Goal: Task Accomplishment & Management: Use online tool/utility

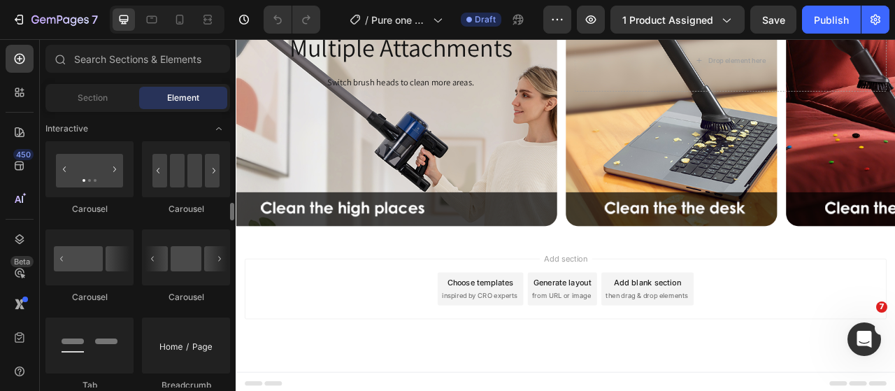
scroll to position [1329, 0]
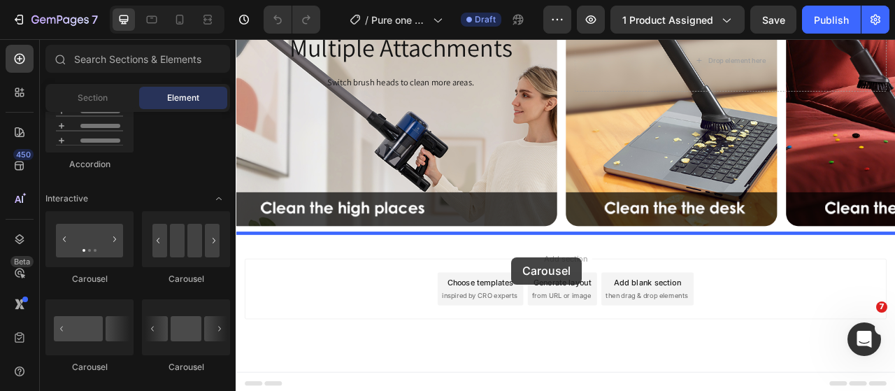
drag, startPoint x: 307, startPoint y: 290, endPoint x: 586, endPoint y: 317, distance: 280.3
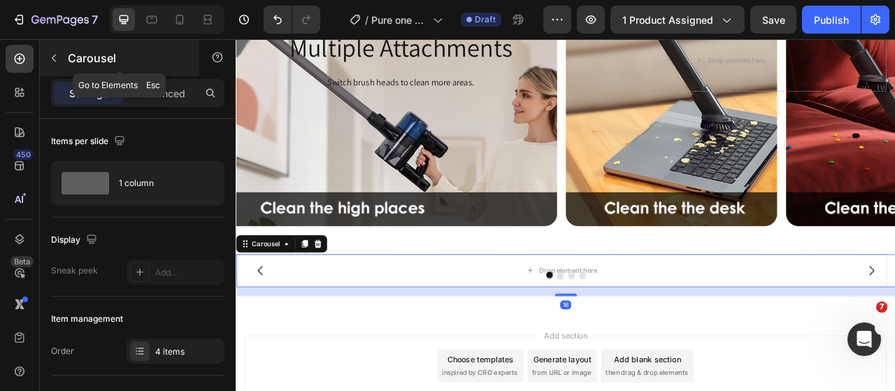
click at [55, 59] on icon "button" at bounding box center [53, 57] width 11 height 11
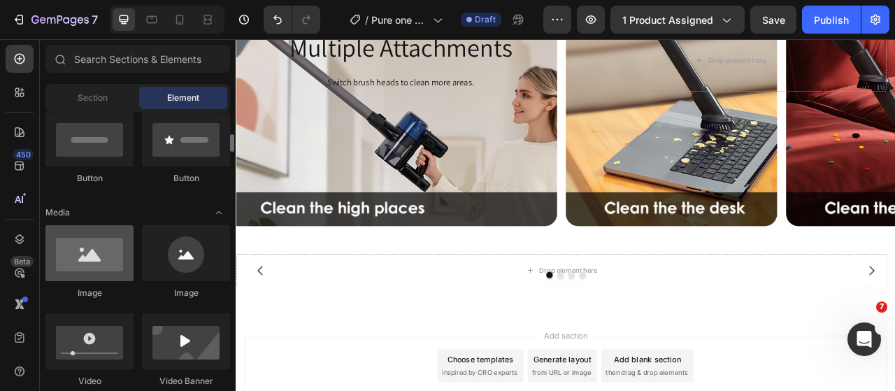
scroll to position [489, 0]
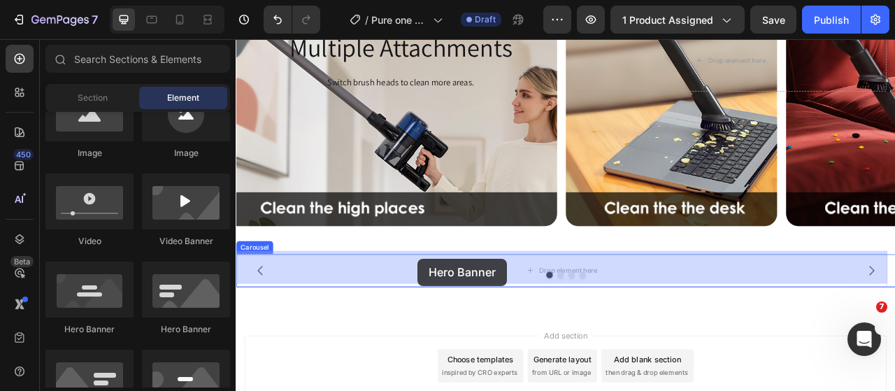
drag, startPoint x: 329, startPoint y: 321, endPoint x: 467, endPoint y: 318, distance: 137.8
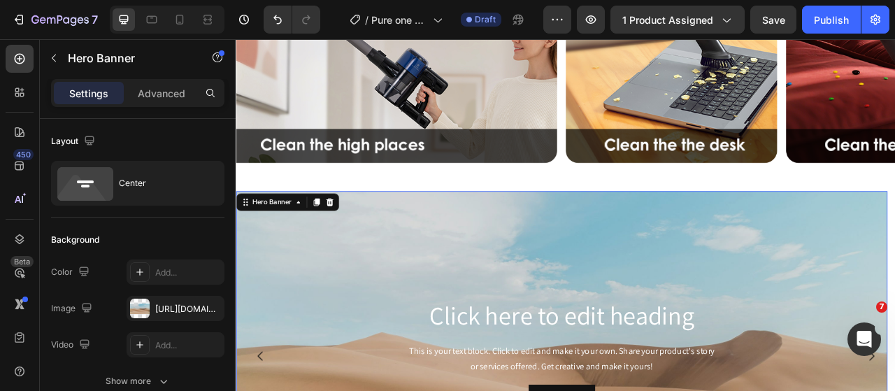
scroll to position [4075, 0]
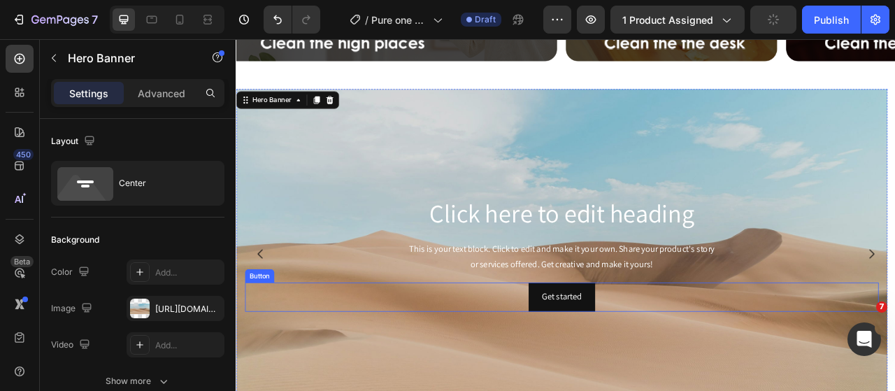
click at [707, 362] on div "Get started Button" at bounding box center [650, 368] width 806 height 37
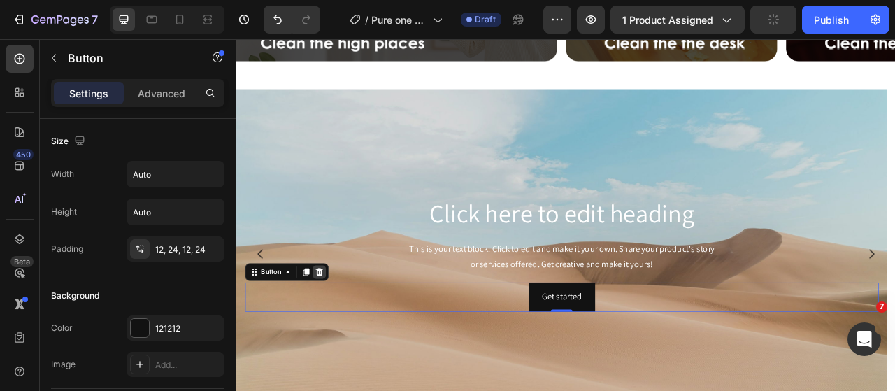
click at [343, 331] on icon at bounding box center [341, 336] width 9 height 10
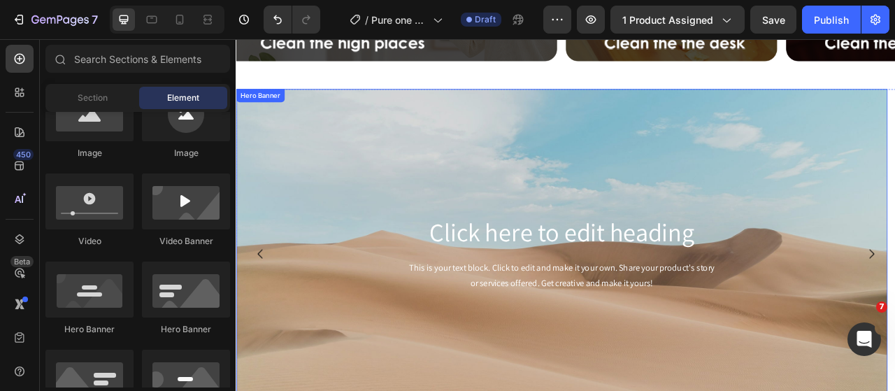
click at [592, 161] on div "Background Image" at bounding box center [650, 313] width 829 height 420
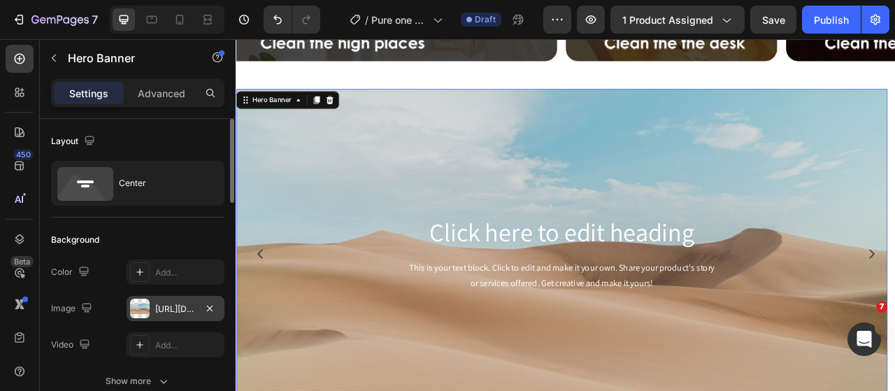
click at [145, 309] on div at bounding box center [140, 309] width 20 height 20
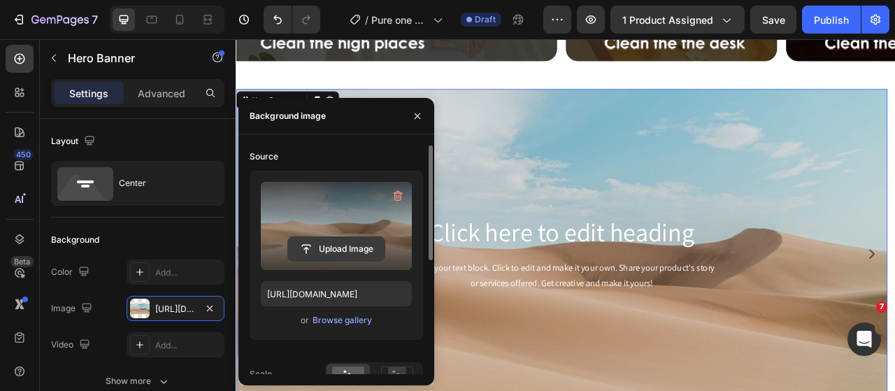
click at [330, 247] on input "file" at bounding box center [336, 249] width 96 height 24
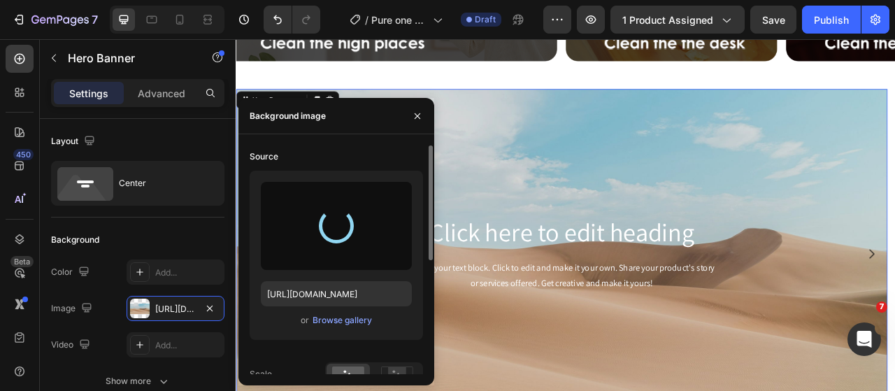
type input "https://cdn.shopify.com/s/files/1/0593/0493/5600/files/gempages_490429962751312…"
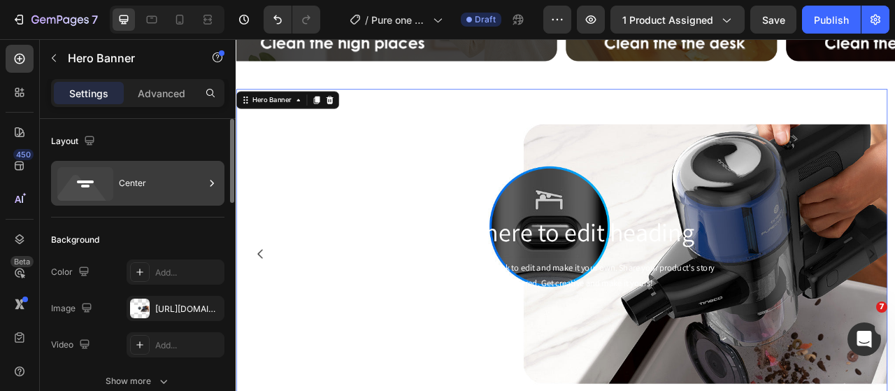
click at [206, 185] on icon at bounding box center [212, 183] width 14 height 14
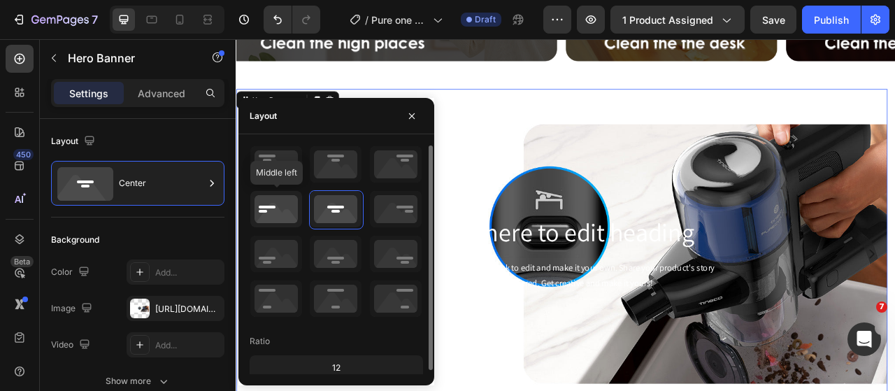
click at [283, 199] on icon at bounding box center [276, 209] width 52 height 36
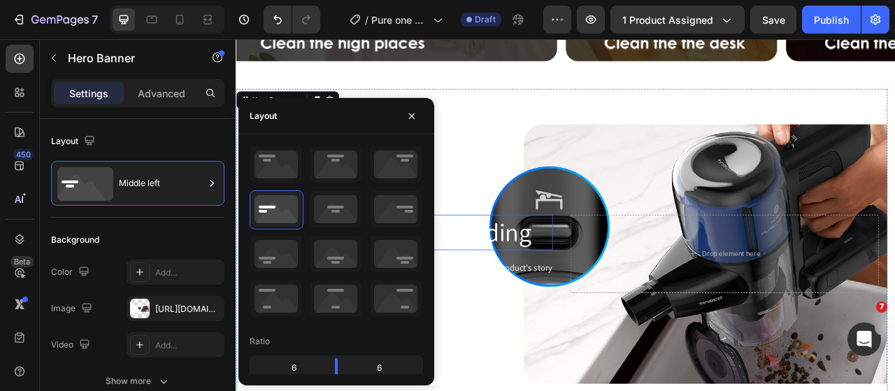
click at [550, 287] on h2 "Click here to edit heading" at bounding box center [443, 286] width 392 height 45
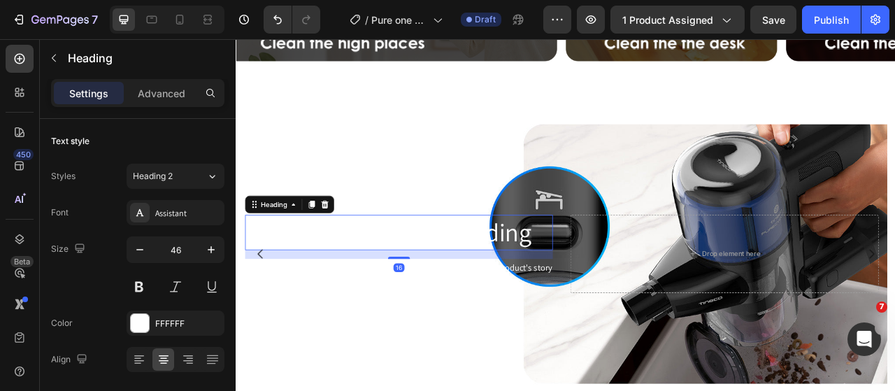
click at [550, 287] on h2 "Click here to edit heading" at bounding box center [443, 286] width 392 height 45
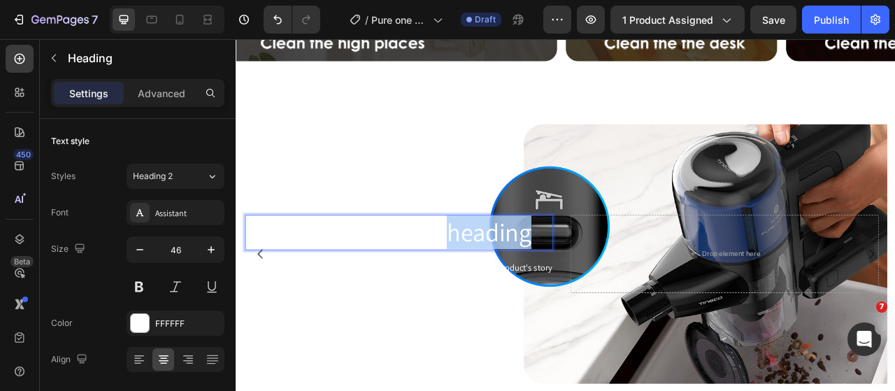
click at [550, 287] on p "Click here to edit heading" at bounding box center [442, 286] width 389 height 42
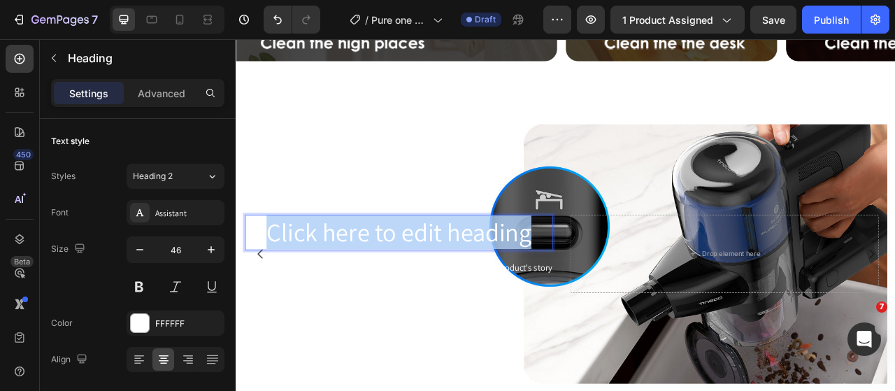
click at [550, 287] on p "Click here to edit heading" at bounding box center [442, 286] width 389 height 42
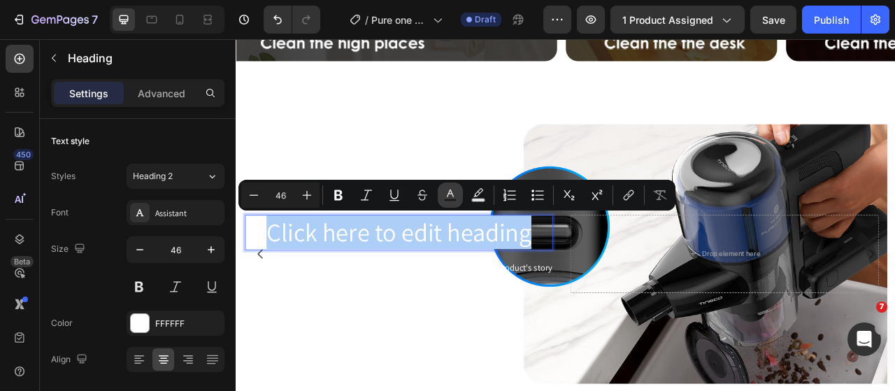
click at [448, 189] on icon "Editor contextual toolbar" at bounding box center [450, 195] width 14 height 14
type input "FFFFFF"
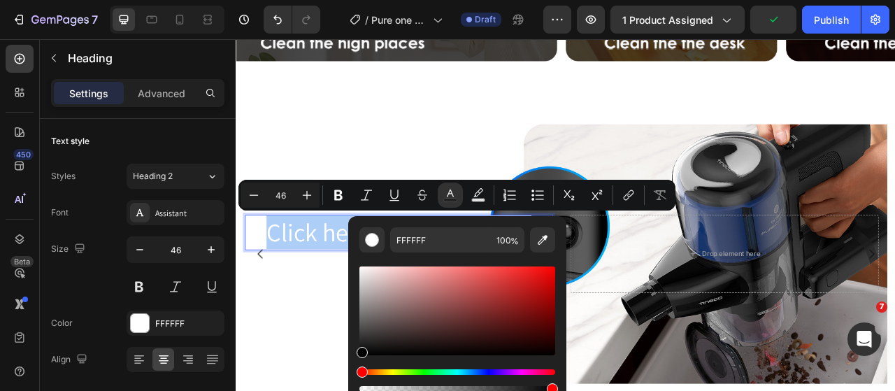
drag, startPoint x: 361, startPoint y: 271, endPoint x: 355, endPoint y: 378, distance: 107.8
click at [355, 378] on div "FFFFFF 100 %" at bounding box center [457, 305] width 218 height 178
type input "000000"
click at [340, 287] on span "Click here to edit heading" at bounding box center [442, 285] width 337 height 42
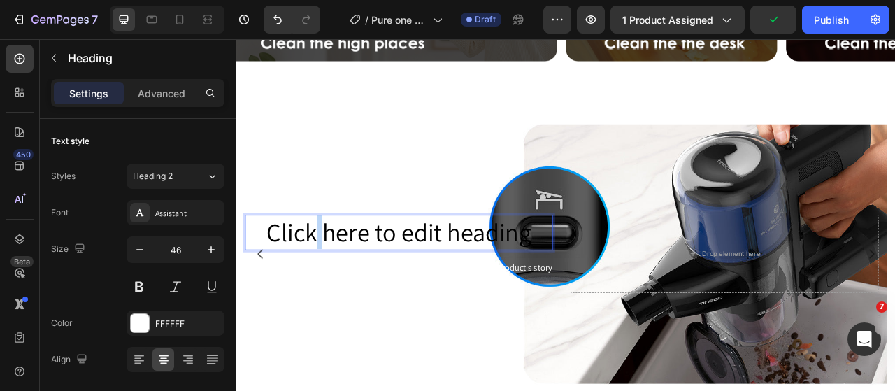
click at [340, 287] on span "Click here to edit heading" at bounding box center [442, 285] width 337 height 42
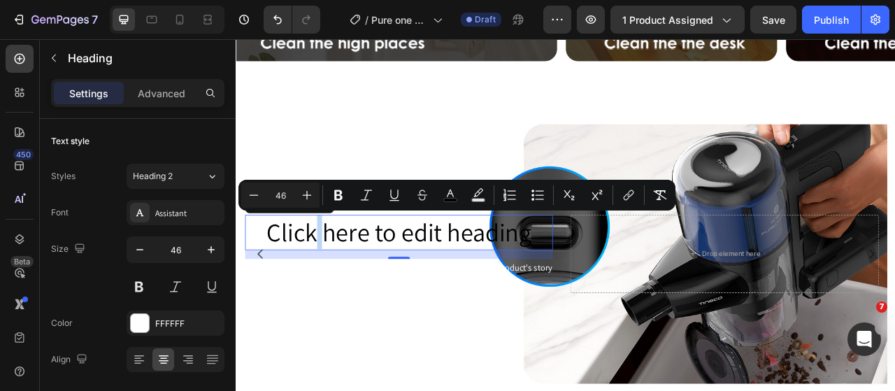
click at [581, 278] on span "Click here to edit heading" at bounding box center [442, 285] width 337 height 42
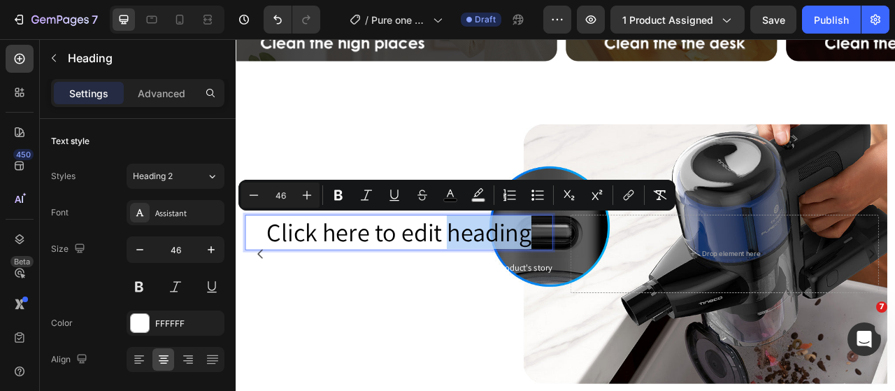
click at [581, 278] on span "Click here to edit heading" at bounding box center [442, 285] width 337 height 42
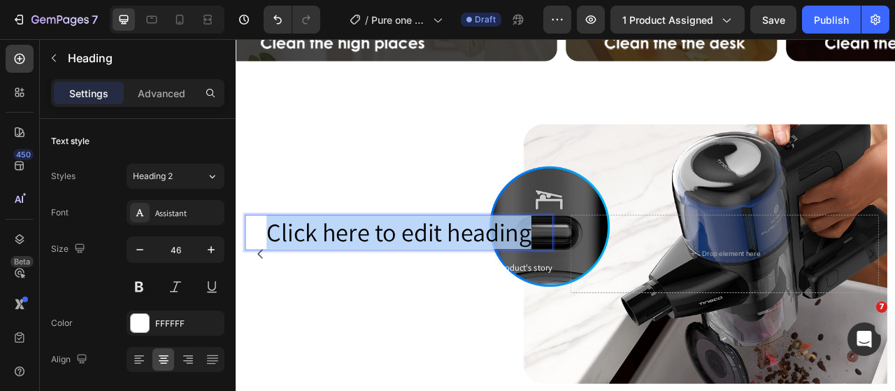
click at [581, 278] on span "Click here to edit heading" at bounding box center [442, 285] width 337 height 42
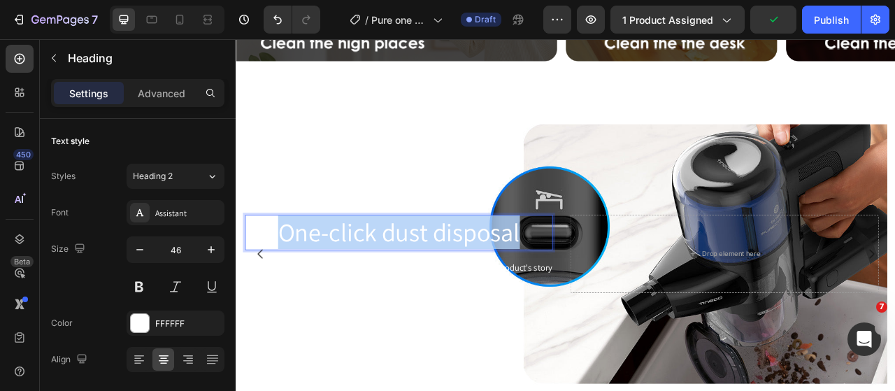
drag, startPoint x: 613, startPoint y: 285, endPoint x: 269, endPoint y: 280, distance: 344.1
click at [269, 280] on p "One-click dust disposal" at bounding box center [442, 286] width 389 height 42
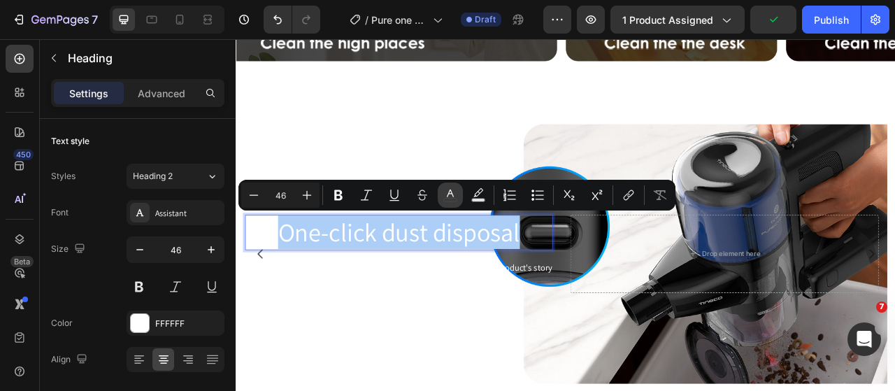
click at [449, 196] on icon "Editor contextual toolbar" at bounding box center [450, 195] width 14 height 14
type input "FFFFFF"
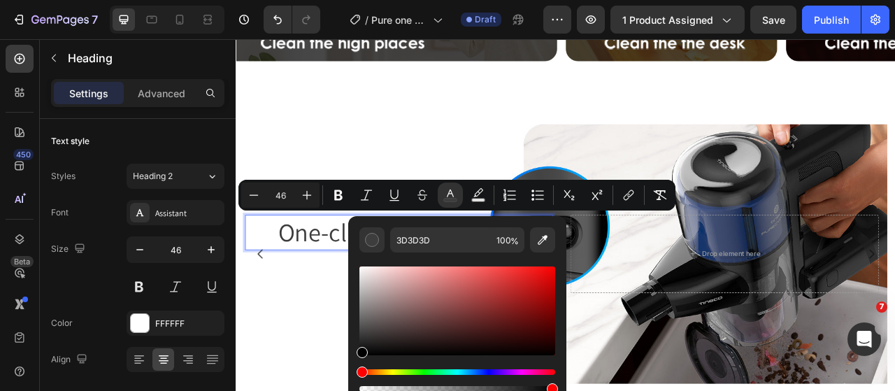
type input "000000"
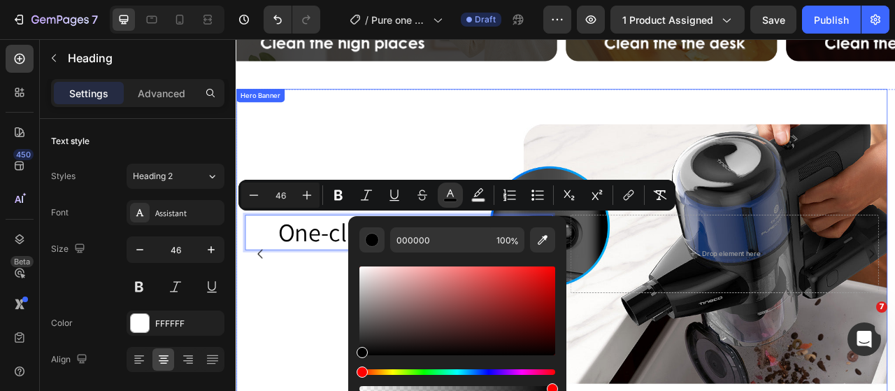
drag, startPoint x: 597, startPoint y: 307, endPoint x: 376, endPoint y: 464, distance: 271.4
click at [334, 390] on div "Background Image" at bounding box center [650, 313] width 829 height 420
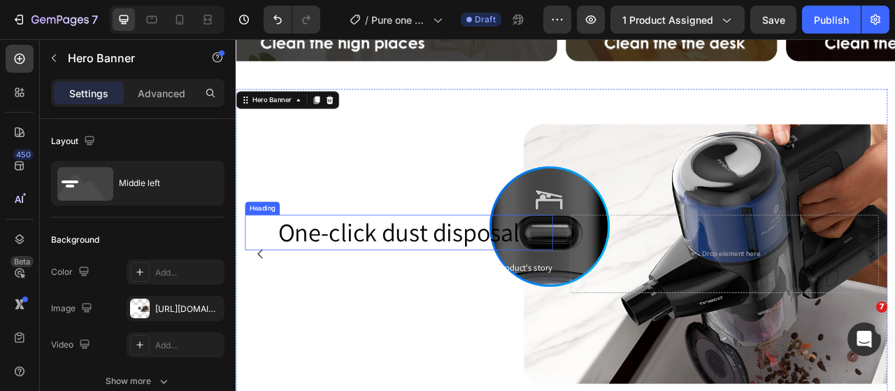
click at [496, 287] on span "One-click dust disposal" at bounding box center [443, 285] width 308 height 42
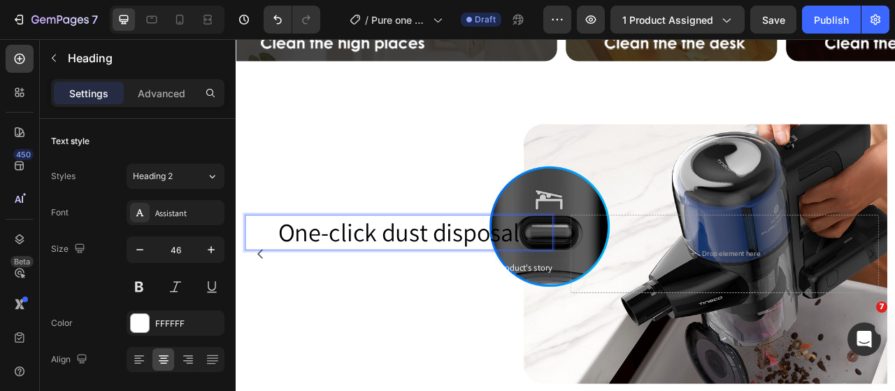
click at [489, 280] on span "One-click dust disposal" at bounding box center [443, 285] width 308 height 42
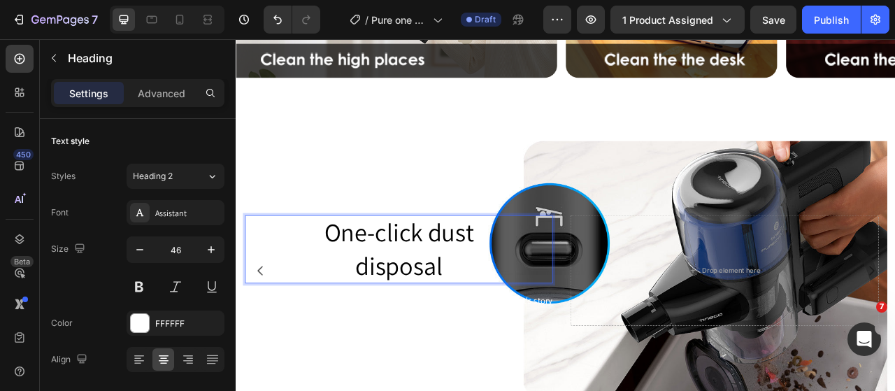
click at [476, 279] on span "One-click dust" at bounding box center [443, 285] width 190 height 42
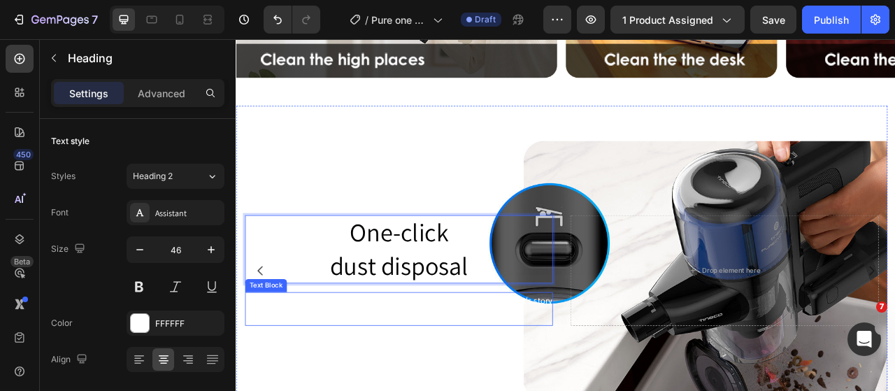
click at [501, 373] on div "This is your text block. Click to edit and make it your own. Share your product…" at bounding box center [443, 383] width 392 height 43
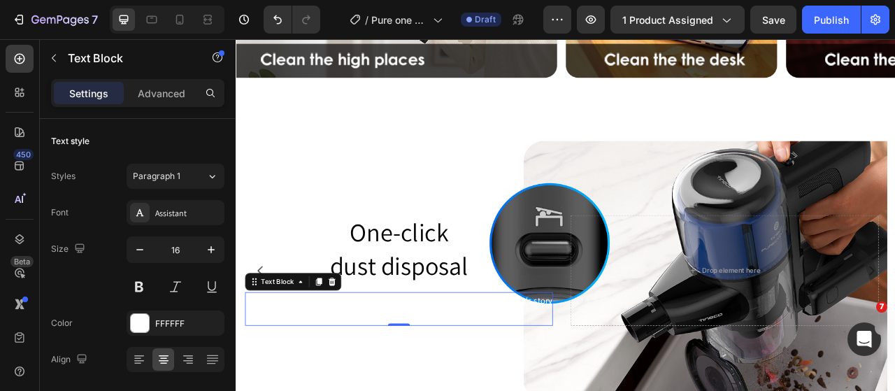
click at [401, 382] on div "This is your text block. Click to edit and make it your own. Share your product…" at bounding box center [443, 383] width 392 height 43
click at [401, 382] on p "This is your text block. Click to edit and make it your own. Share your product…" at bounding box center [442, 383] width 389 height 41
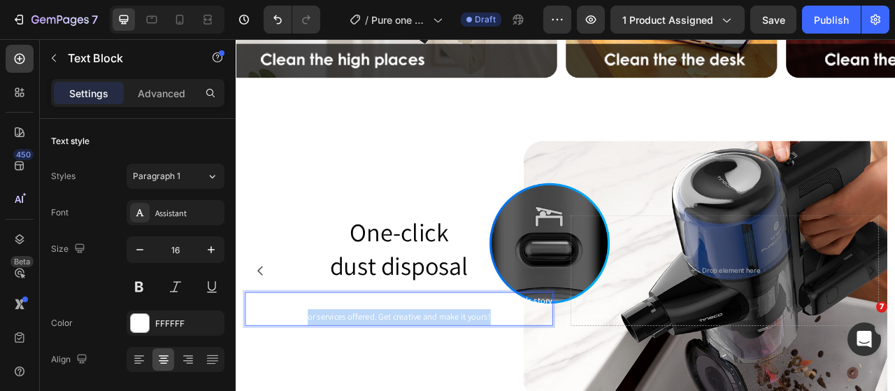
click at [401, 382] on p "This is your text block. Click to edit and make it your own. Share your product…" at bounding box center [442, 383] width 389 height 41
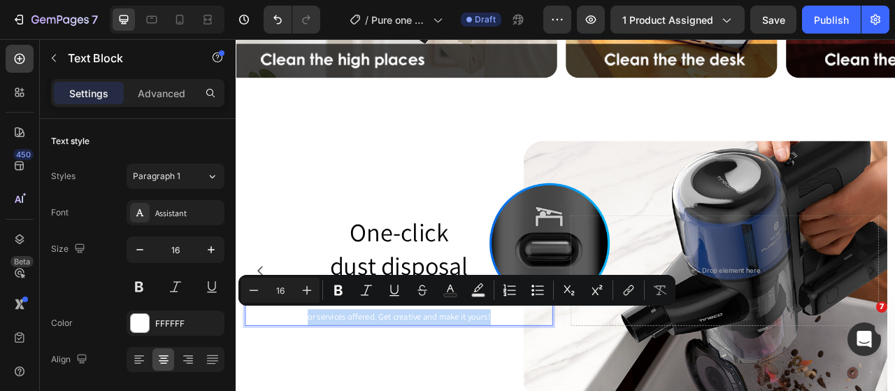
click at [473, 386] on p "This is your text block. Click to edit and make it your own. Share your product…" at bounding box center [442, 383] width 389 height 41
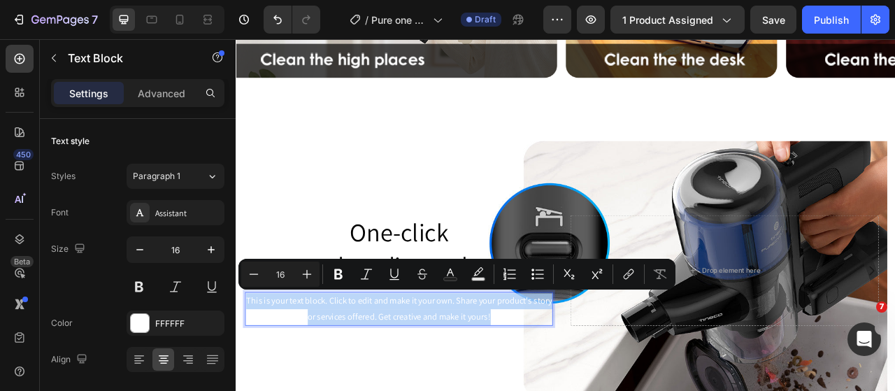
drag, startPoint x: 561, startPoint y: 391, endPoint x: 250, endPoint y: 373, distance: 311.0
click at [250, 373] on p "This is your text block. Click to edit and make it your own. Share your product…" at bounding box center [442, 383] width 389 height 41
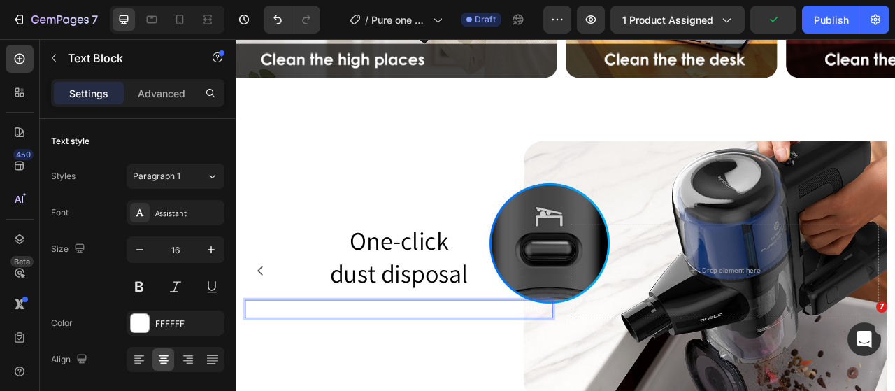
click at [292, 381] on p "With a single press, you can empty the dustbin without getting your hands dirty." at bounding box center [442, 383] width 389 height 20
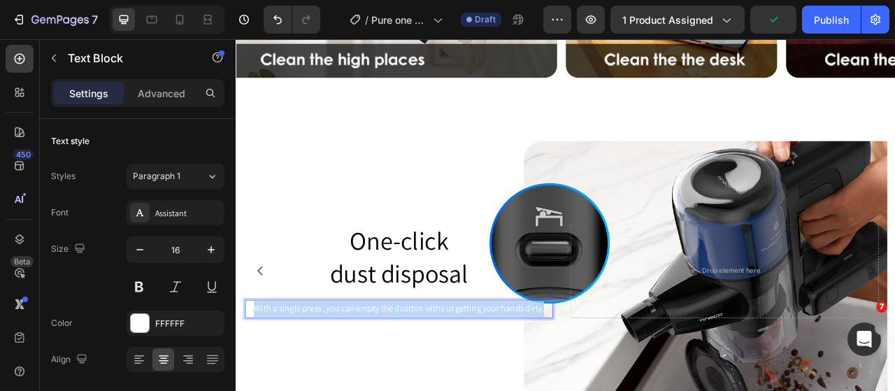
click at [292, 381] on p "With a single press, you can empty the dustbin without getting your hands dirty." at bounding box center [442, 383] width 389 height 20
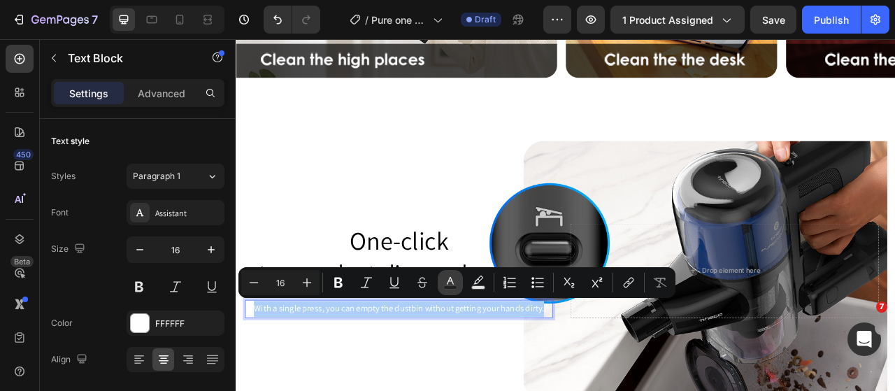
click at [453, 278] on icon "Editor contextual toolbar" at bounding box center [450, 283] width 14 height 14
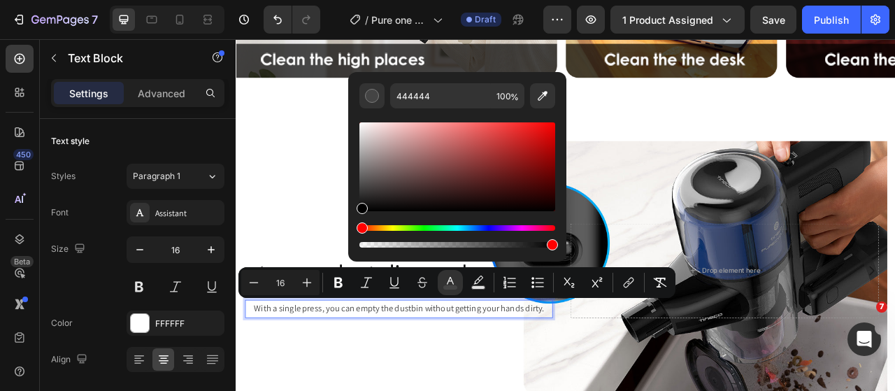
type input "000000"
drag, startPoint x: 362, startPoint y: 124, endPoint x: 350, endPoint y: 252, distance: 128.5
click at [350, 252] on div "000000 100 %" at bounding box center [457, 167] width 218 height 190
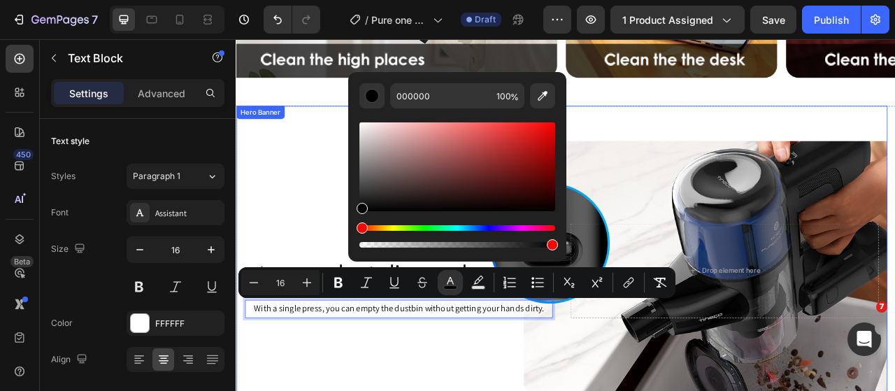
click at [471, 390] on div "Background Image" at bounding box center [650, 334] width 829 height 420
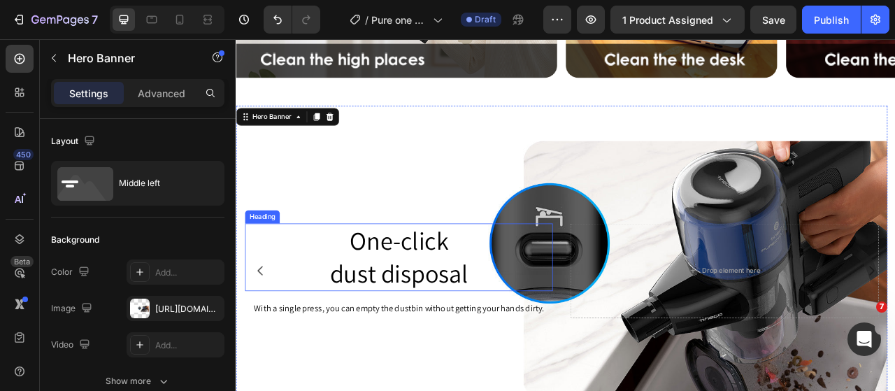
click at [396, 287] on span "One-click" at bounding box center [442, 296] width 125 height 42
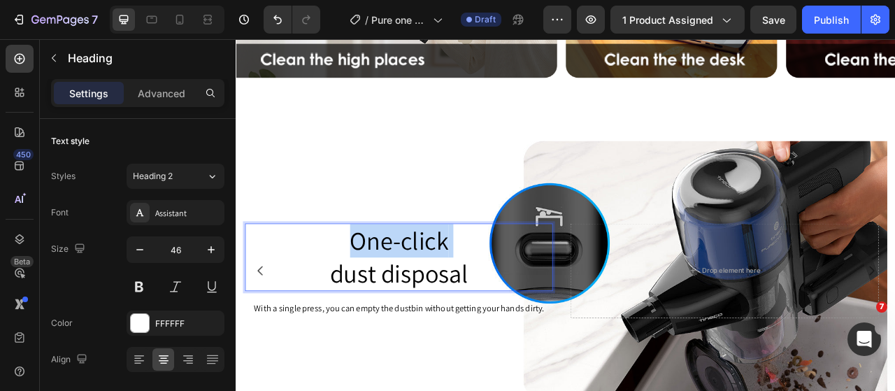
click at [396, 287] on span "One-click" at bounding box center [442, 296] width 125 height 42
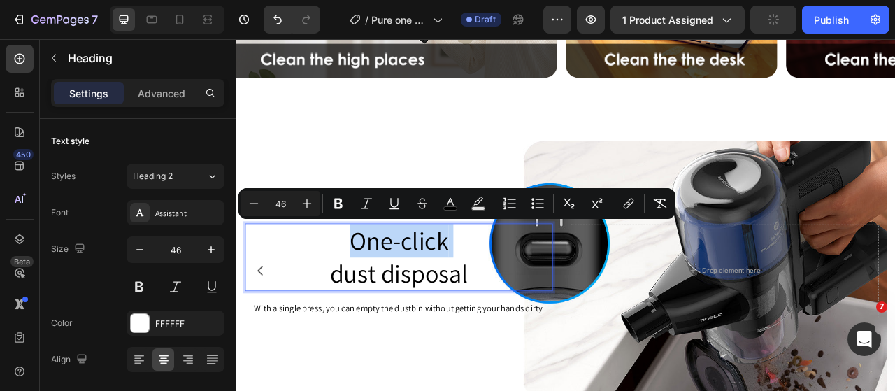
click at [468, 310] on span "One-click" at bounding box center [442, 296] width 125 height 42
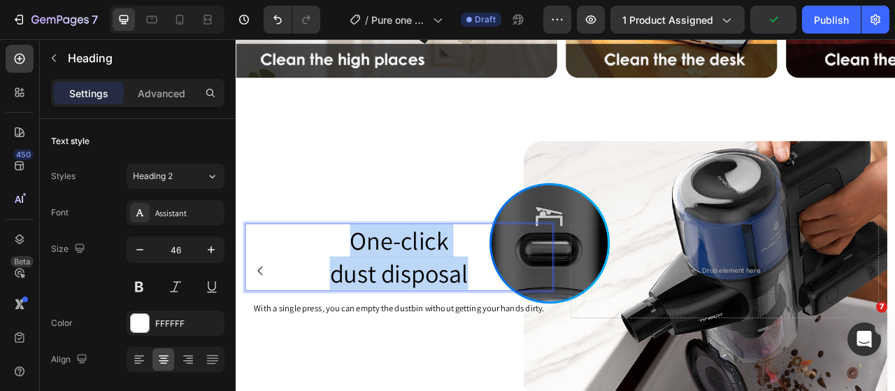
drag, startPoint x: 517, startPoint y: 335, endPoint x: 378, endPoint y: 291, distance: 146.0
click at [378, 291] on p "One-click dust disposal" at bounding box center [442, 318] width 389 height 84
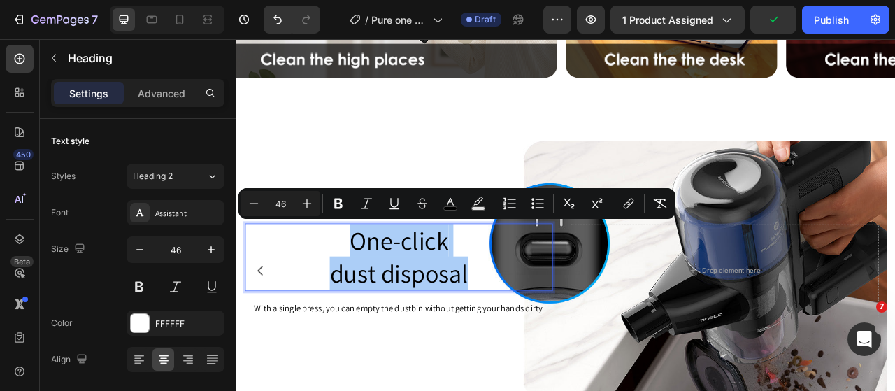
drag, startPoint x: 341, startPoint y: 203, endPoint x: 351, endPoint y: 213, distance: 14.3
click at [341, 203] on icon "Editor contextual toolbar" at bounding box center [338, 203] width 14 height 14
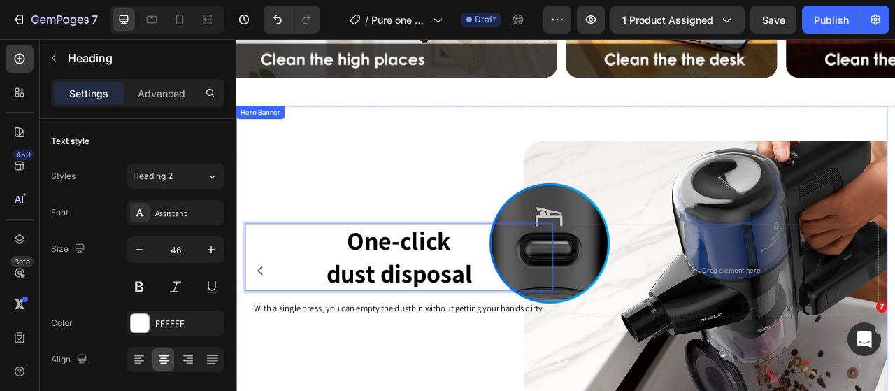
click at [525, 389] on div "One-click dust disposal Heading 16 With a single press, you can empty the dustb…" at bounding box center [650, 334] width 829 height 126
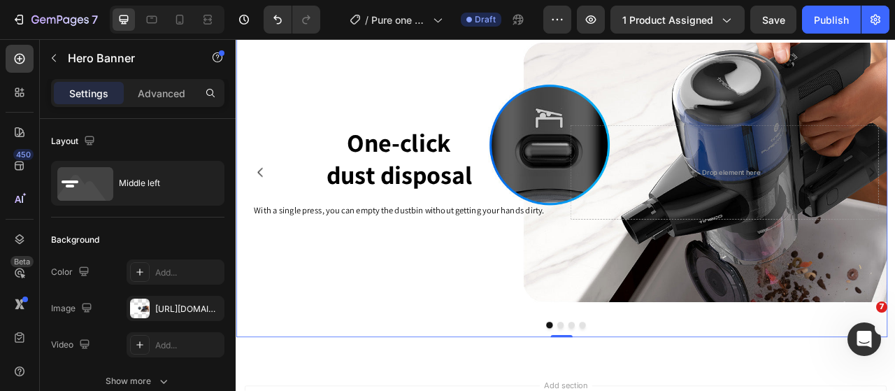
scroll to position [4194, 0]
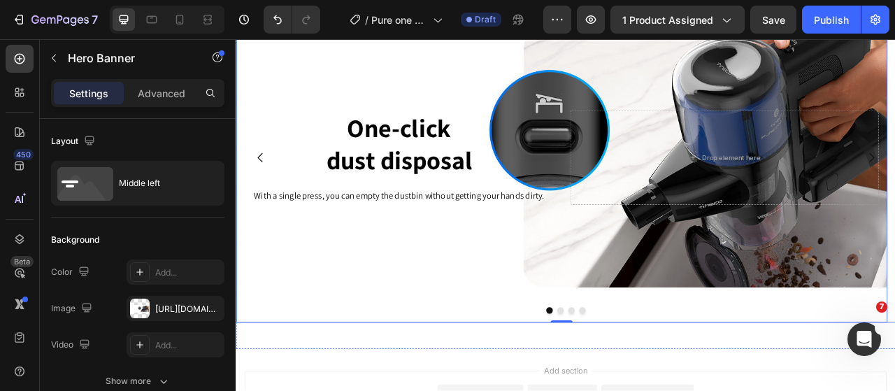
click at [644, 381] on button "Dot" at bounding box center [648, 384] width 8 height 8
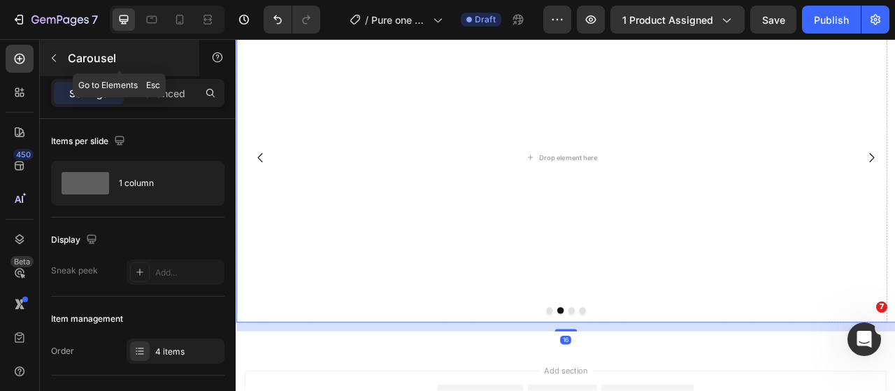
click at [64, 62] on button "button" at bounding box center [54, 58] width 22 height 22
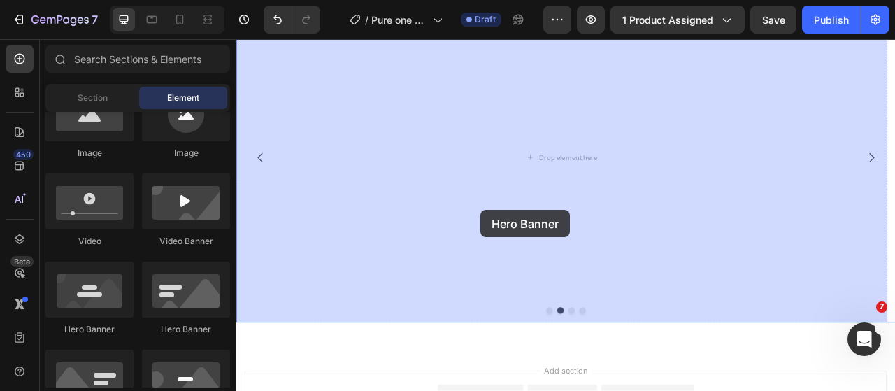
drag, startPoint x: 419, startPoint y: 331, endPoint x: 547, endPoint y: 257, distance: 148.2
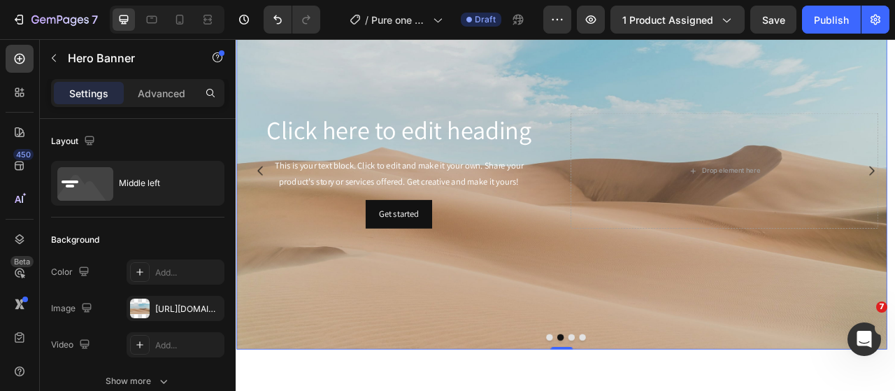
scroll to position [4211, 0]
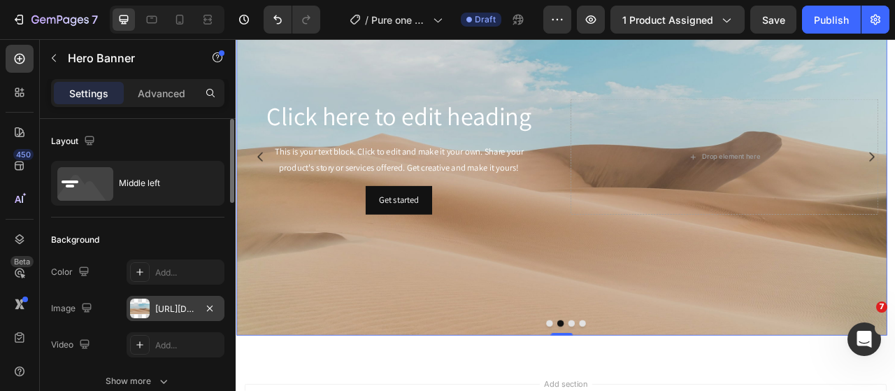
click at [141, 307] on div at bounding box center [140, 309] width 20 height 20
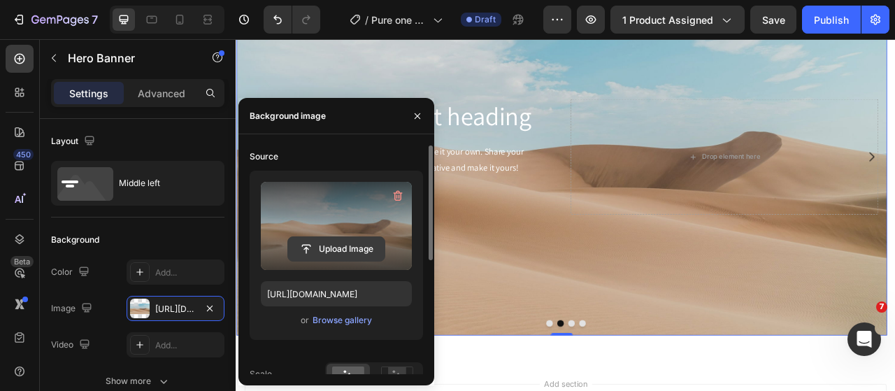
click at [345, 258] on input "file" at bounding box center [336, 249] width 96 height 24
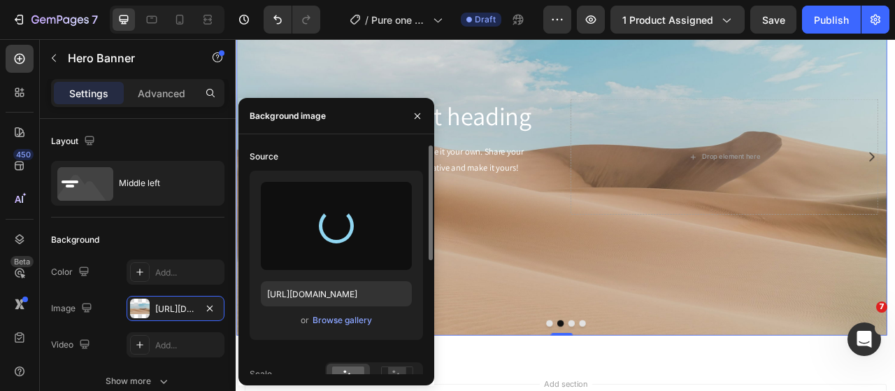
type input "https://cdn.shopify.com/s/files/1/0593/0493/5600/files/gempages_490429962751312…"
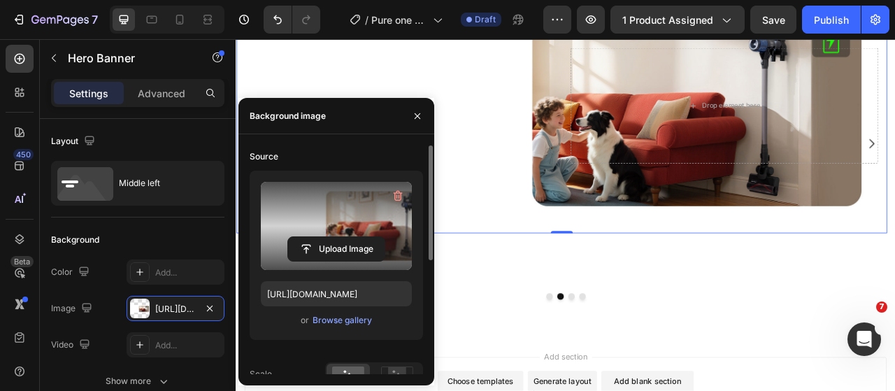
scroll to position [4194, 0]
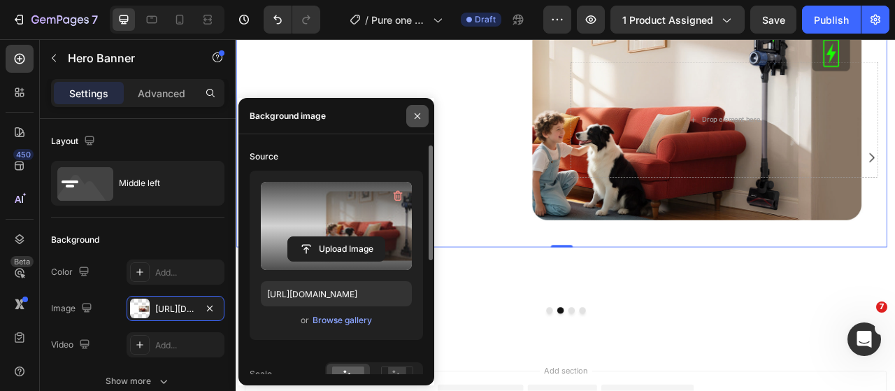
click at [413, 113] on icon "button" at bounding box center [417, 115] width 11 height 11
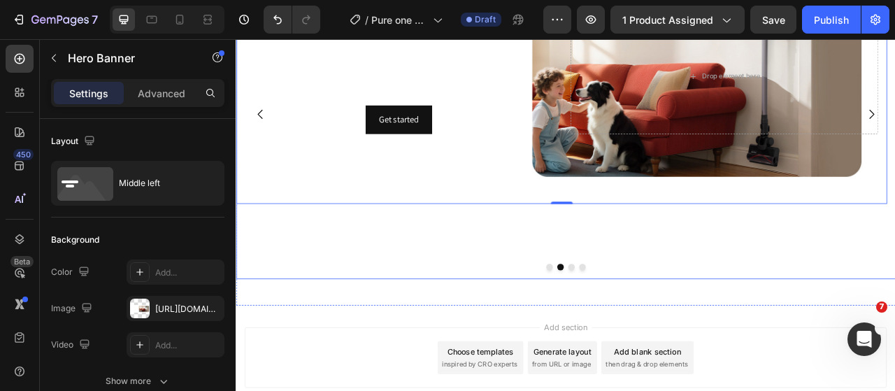
scroll to position [4226, 0]
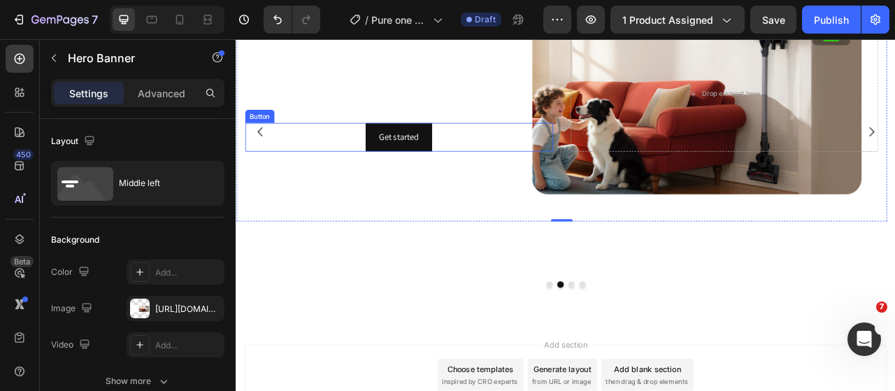
click at [531, 178] on div "Get started Button" at bounding box center [443, 164] width 392 height 37
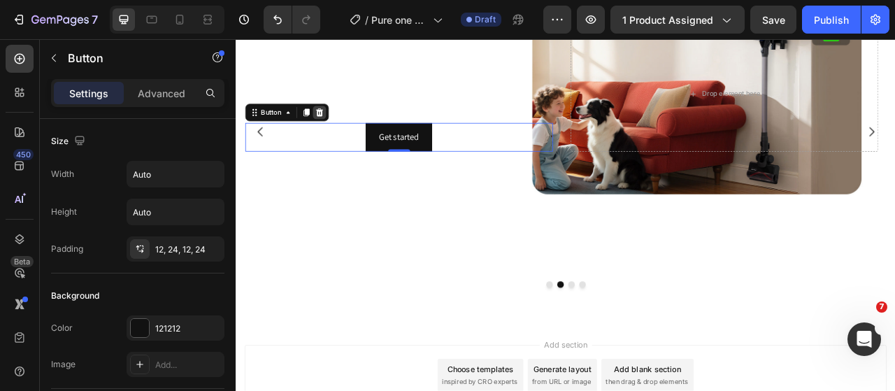
click at [346, 134] on icon at bounding box center [341, 132] width 11 height 11
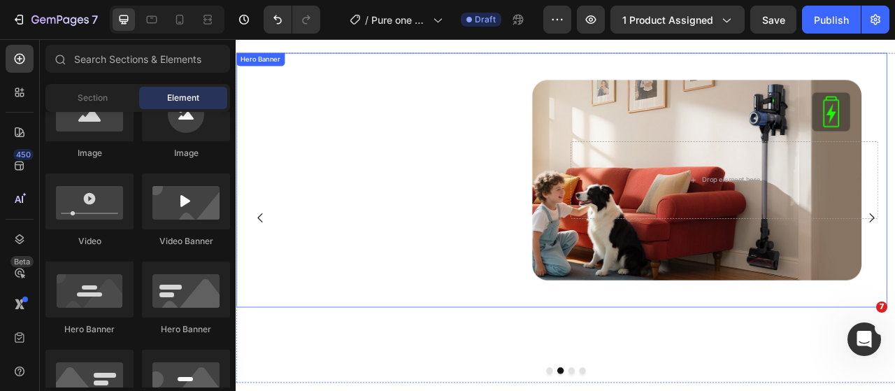
scroll to position [4112, 0]
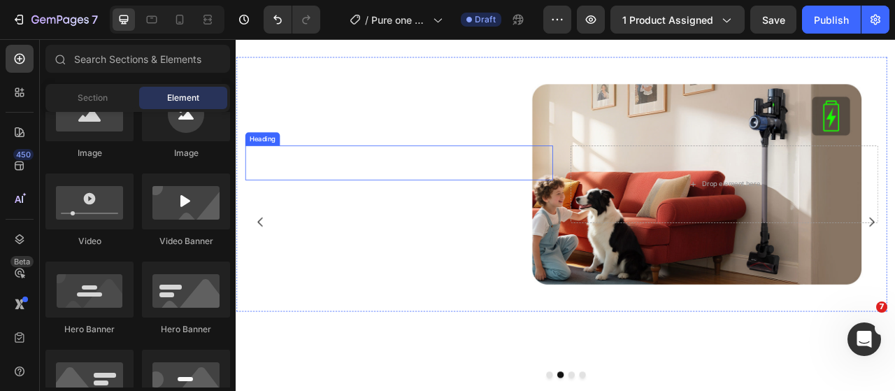
click at [403, 185] on h2 "Click here to edit heading" at bounding box center [443, 197] width 392 height 45
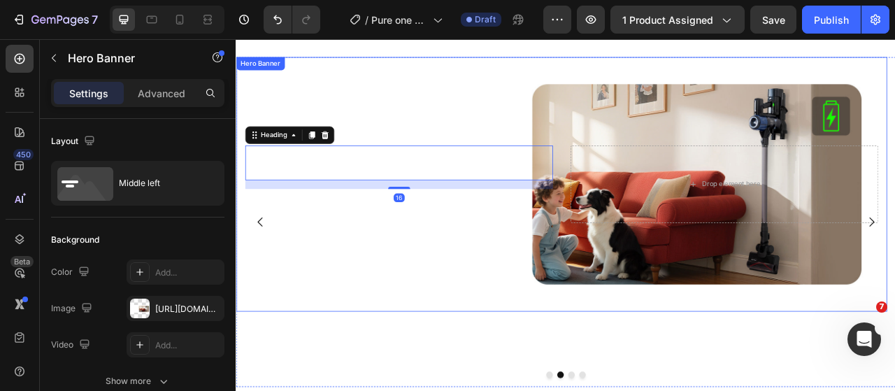
click at [440, 144] on div "Background Image" at bounding box center [650, 224] width 829 height 324
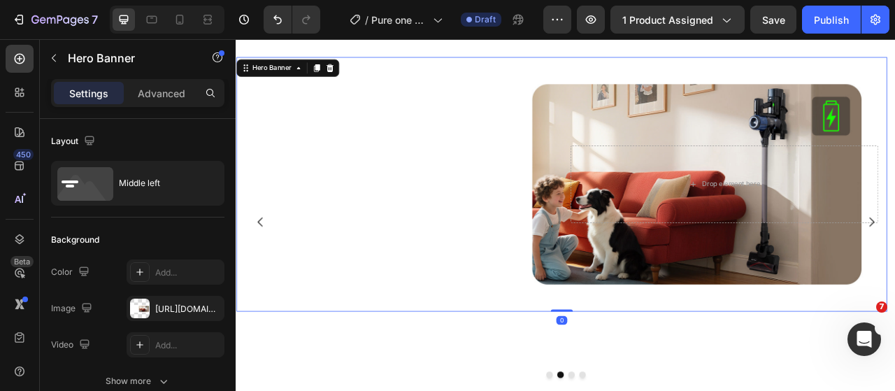
click at [429, 194] on h2 "Click here to edit heading" at bounding box center [443, 197] width 392 height 45
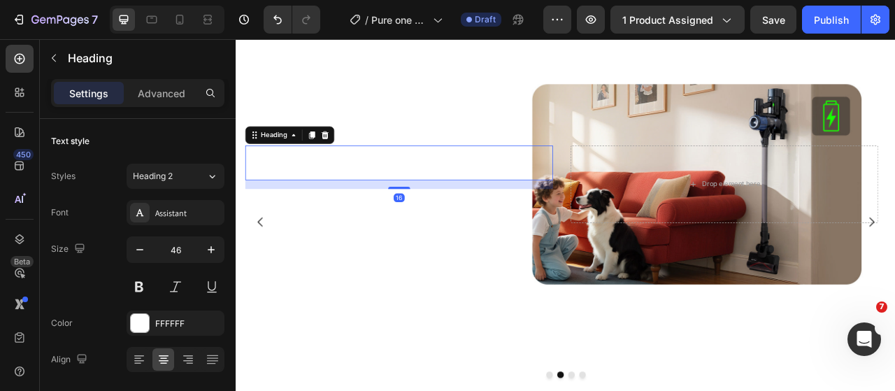
click at [429, 194] on h2 "Click here to edit heading" at bounding box center [443, 197] width 392 height 45
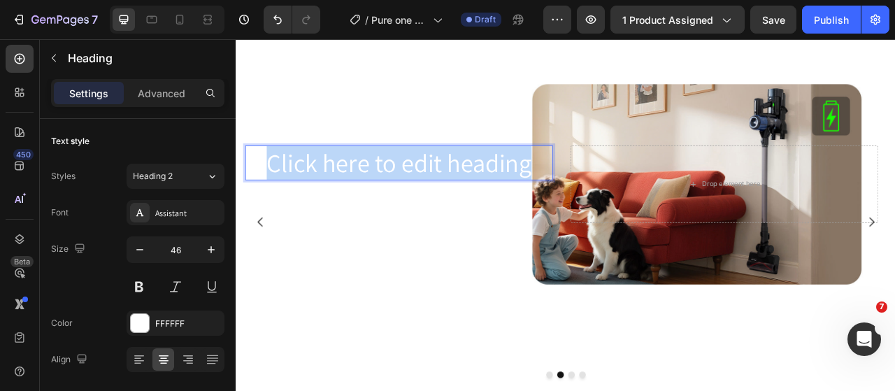
click at [429, 194] on p "Click here to edit heading" at bounding box center [442, 197] width 389 height 42
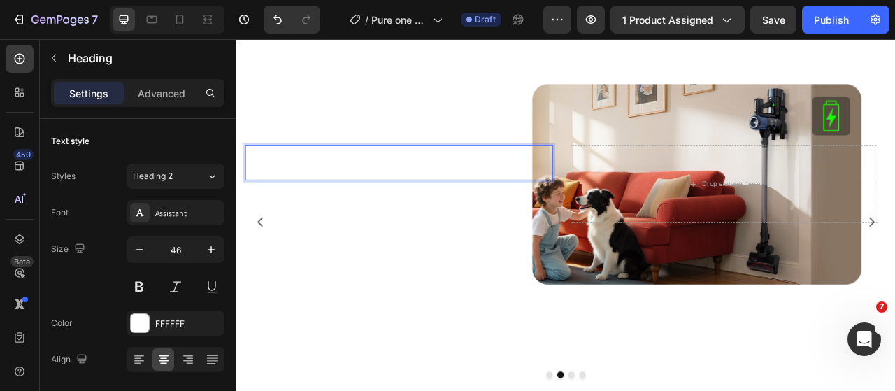
click at [452, 187] on p "Wall-mounted Dock" at bounding box center [442, 197] width 389 height 42
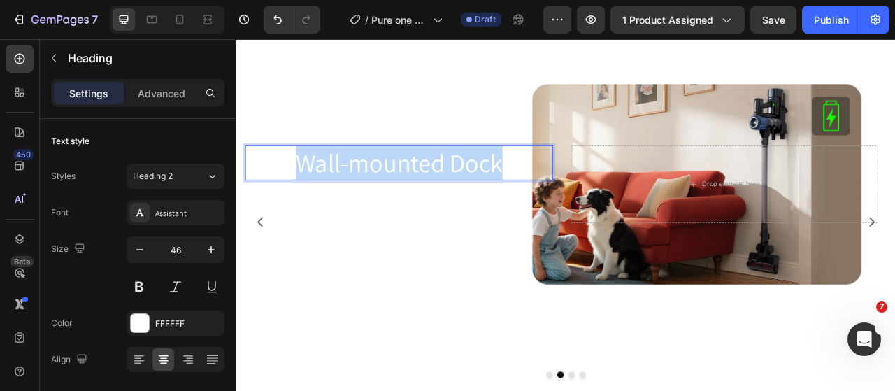
click at [452, 187] on p "Wall-mounted Dock" at bounding box center [442, 197] width 389 height 42
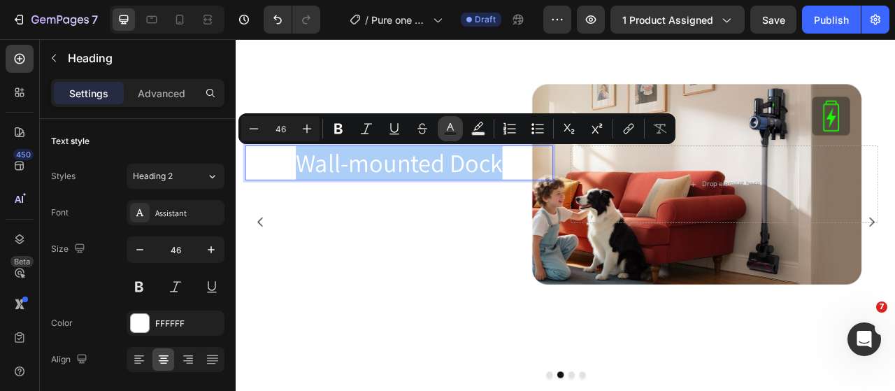
click at [448, 132] on rect "Editor contextual toolbar" at bounding box center [450, 133] width 13 height 3
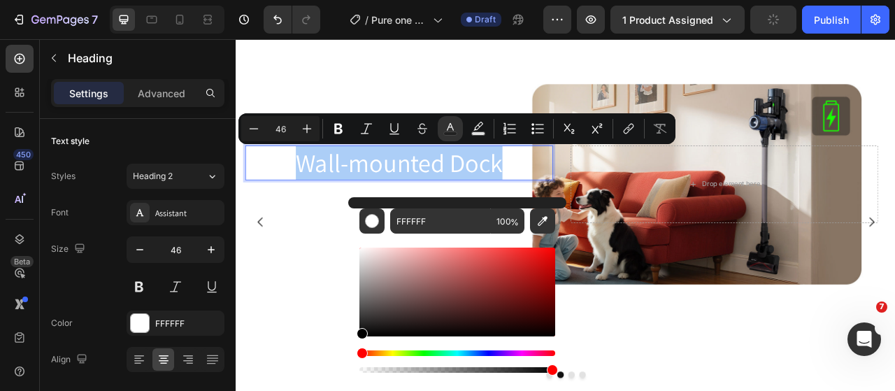
drag, startPoint x: 364, startPoint y: 252, endPoint x: 351, endPoint y: 355, distance: 102.9
click at [351, 355] on div "FFFFFF 100 %" at bounding box center [457, 286] width 218 height 178
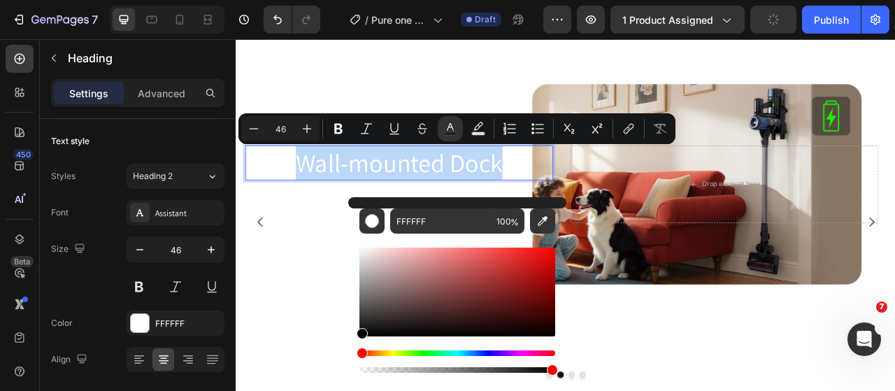
type input "000000"
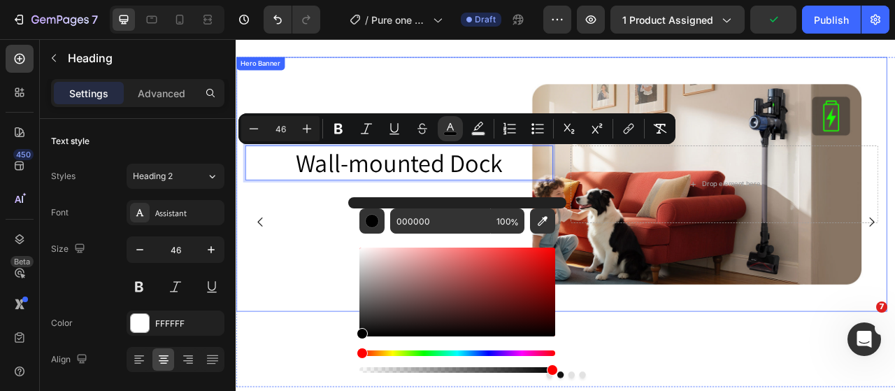
click at [321, 342] on div "Background Image" at bounding box center [650, 224] width 829 height 324
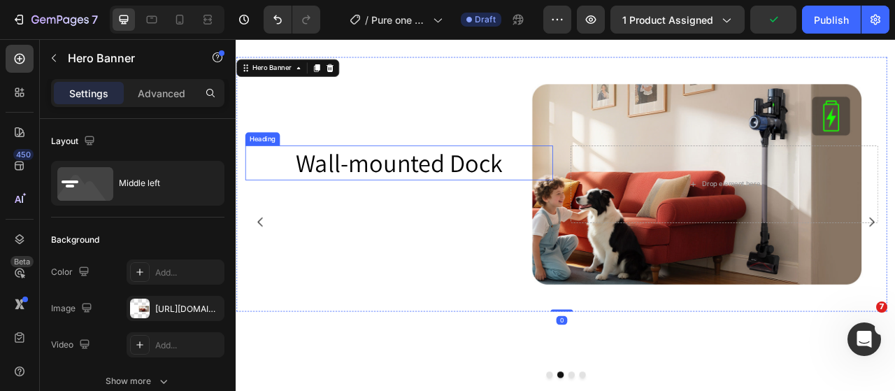
click at [452, 209] on span "Wall-mounted Dock" at bounding box center [442, 197] width 263 height 42
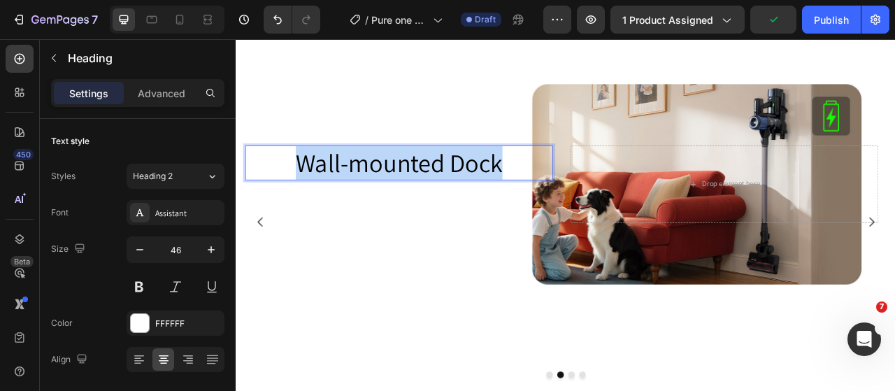
click at [452, 208] on span "Wall-mounted Dock" at bounding box center [442, 197] width 263 height 42
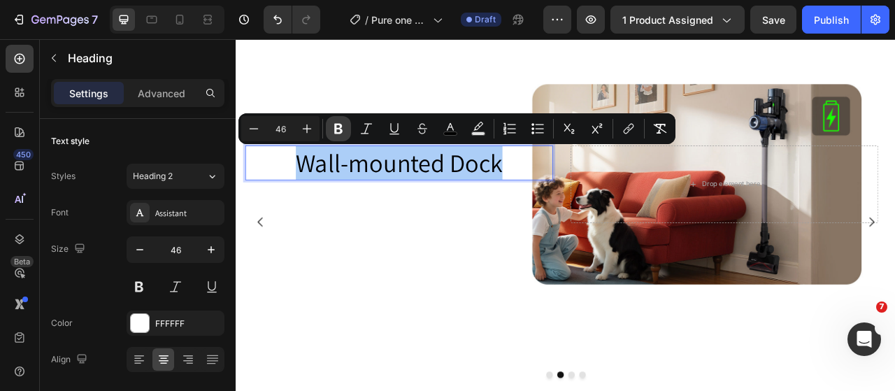
click at [342, 124] on icon "Editor contextual toolbar" at bounding box center [338, 129] width 14 height 14
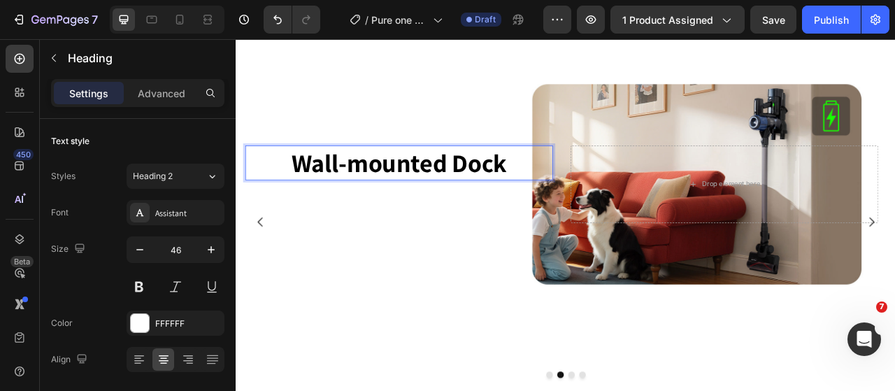
click at [513, 201] on strong "Wall-mounted Dock" at bounding box center [443, 197] width 274 height 42
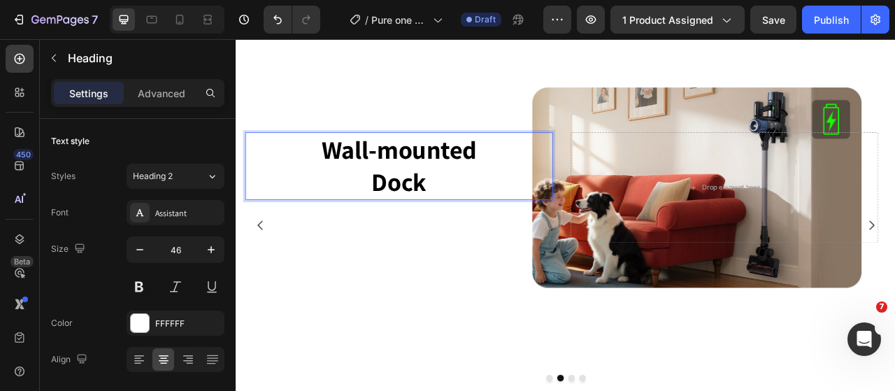
scroll to position [4091, 0]
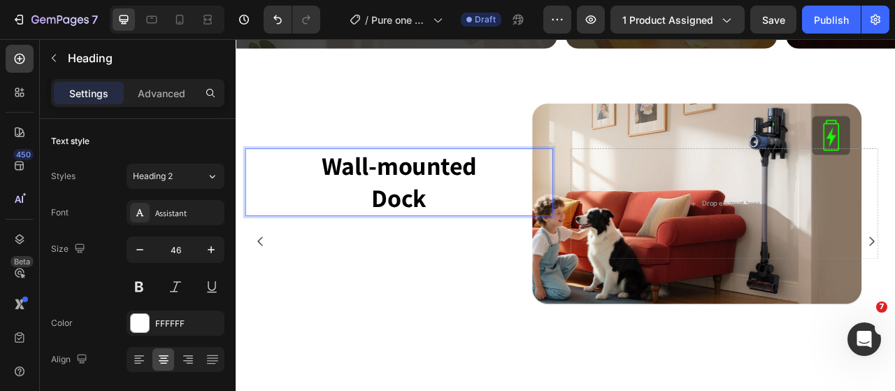
click at [410, 242] on strong "Dock" at bounding box center [443, 242] width 70 height 42
click at [336, 202] on p "Wall-mounted Dock" at bounding box center [442, 222] width 389 height 84
click at [137, 358] on icon at bounding box center [137, 358] width 7 height 1
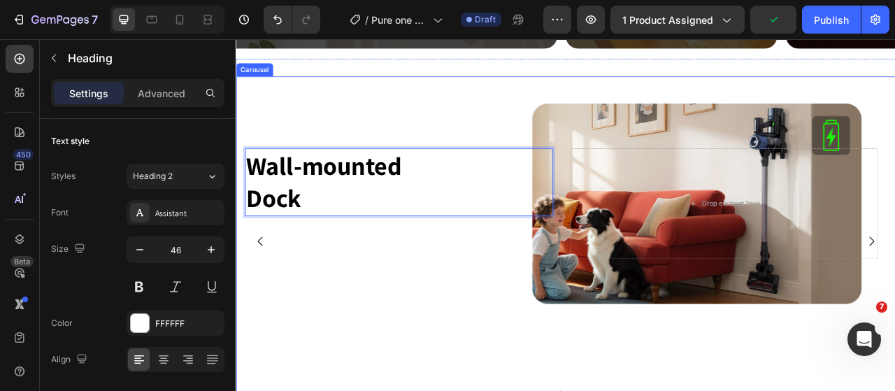
click at [262, 294] on icon "Carousel Back Arrow" at bounding box center [266, 297] width 17 height 17
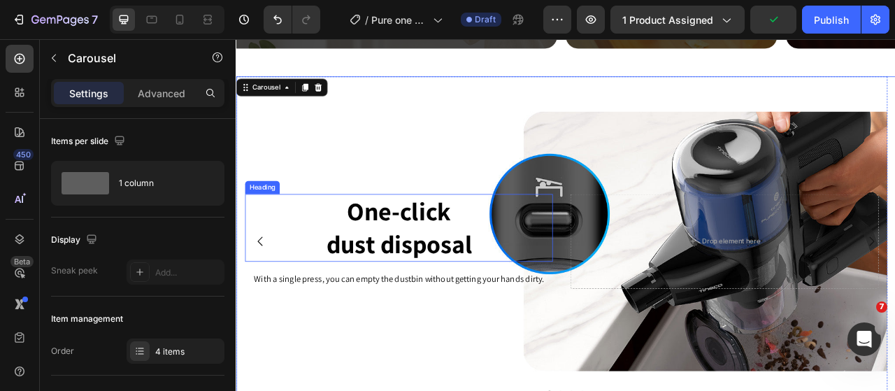
click at [422, 282] on strong "dust disposal" at bounding box center [442, 300] width 185 height 42
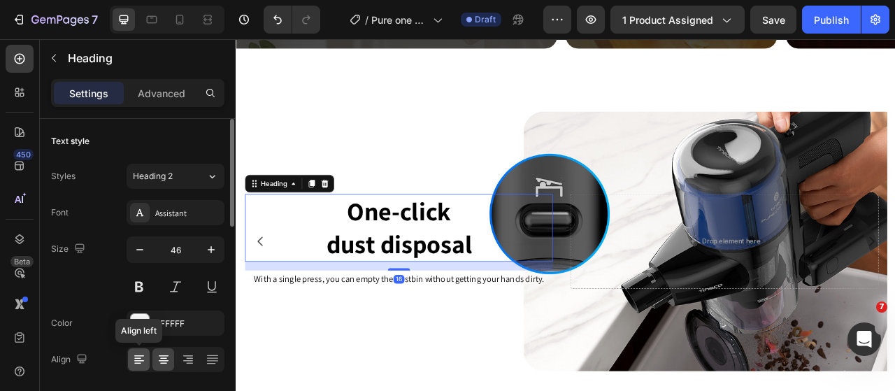
click at [143, 355] on icon at bounding box center [139, 355] width 10 height 1
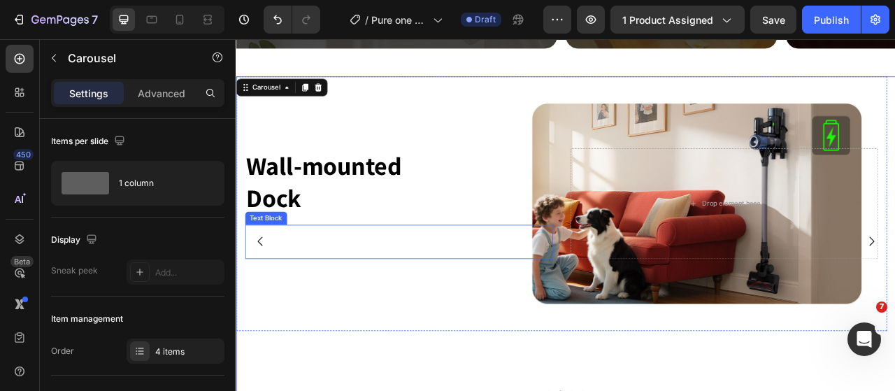
click at [373, 292] on div "This is your text block. Click to edit and make it your own. Share your product…" at bounding box center [443, 297] width 392 height 43
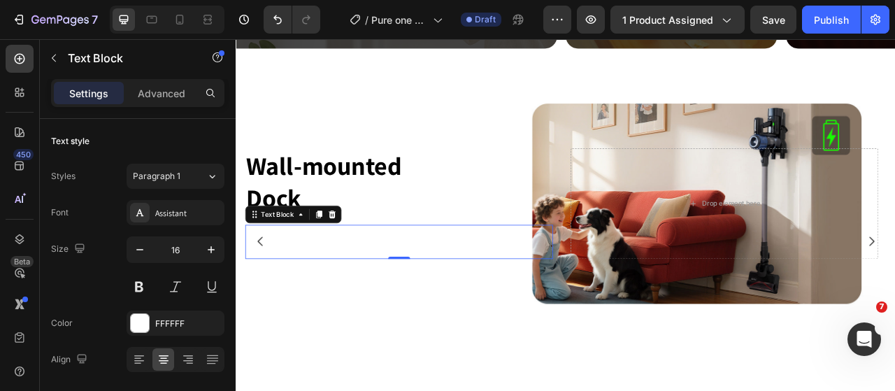
click at [376, 299] on div "This is your text block. Click to edit and make it your own. Share your product…" at bounding box center [443, 297] width 392 height 43
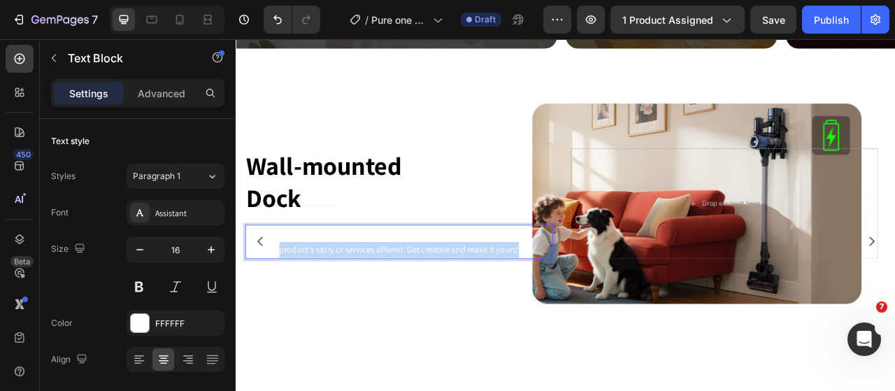
click at [376, 299] on p "This is your text block. Click to edit and make it your own. Share your product…" at bounding box center [442, 298] width 389 height 41
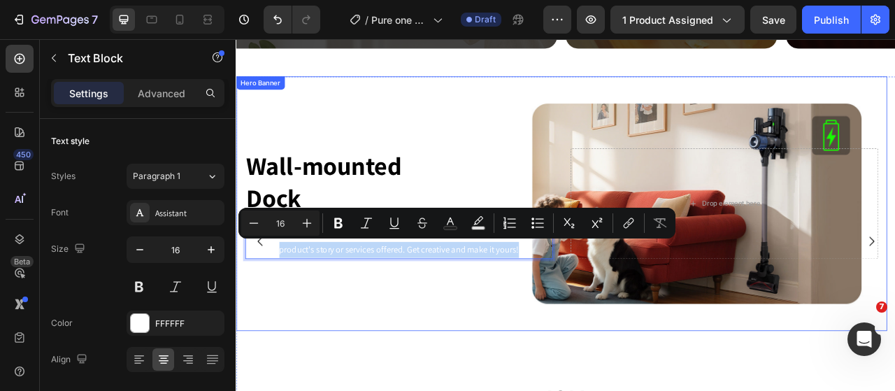
click at [573, 315] on div "⁠⁠⁠⁠⁠⁠⁠ Wall-mounted Dock Heading This is your text block. Click to edit and ma…" at bounding box center [650, 249] width 829 height 146
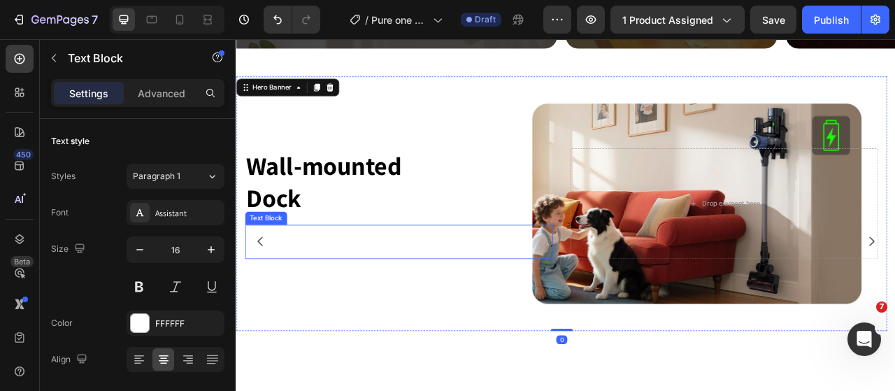
click at [533, 296] on p "This is your text block. Click to edit and make it your own. Share your product…" at bounding box center [442, 298] width 389 height 41
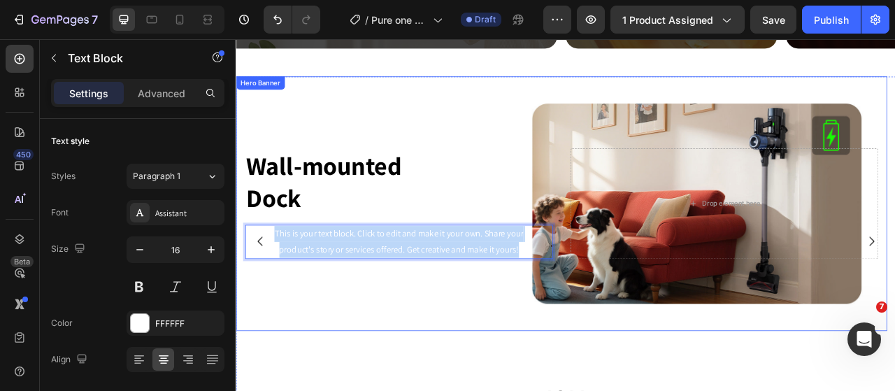
drag, startPoint x: 596, startPoint y: 299, endPoint x: 278, endPoint y: 264, distance: 320.1
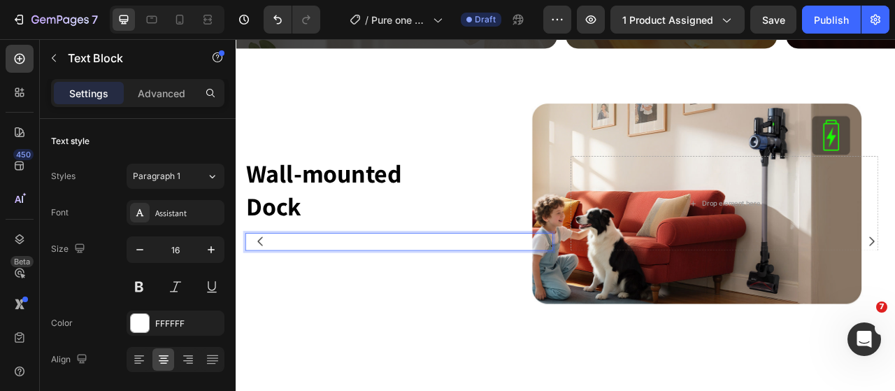
click at [366, 288] on p "One-step storage, ready to use anytime." at bounding box center [442, 298] width 389 height 20
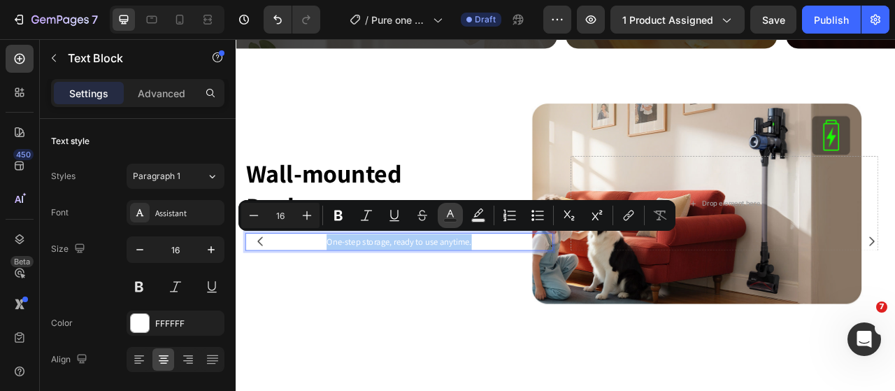
click at [450, 219] on rect "Editor contextual toolbar" at bounding box center [450, 220] width 13 height 3
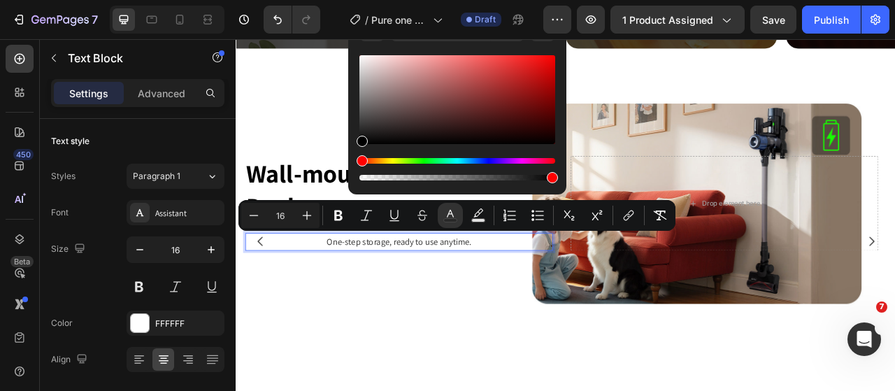
drag, startPoint x: 364, startPoint y: 61, endPoint x: 348, endPoint y: 180, distance: 120.6
click at [349, 180] on div "282828 100 %" at bounding box center [457, 94] width 218 height 178
type input "000000"
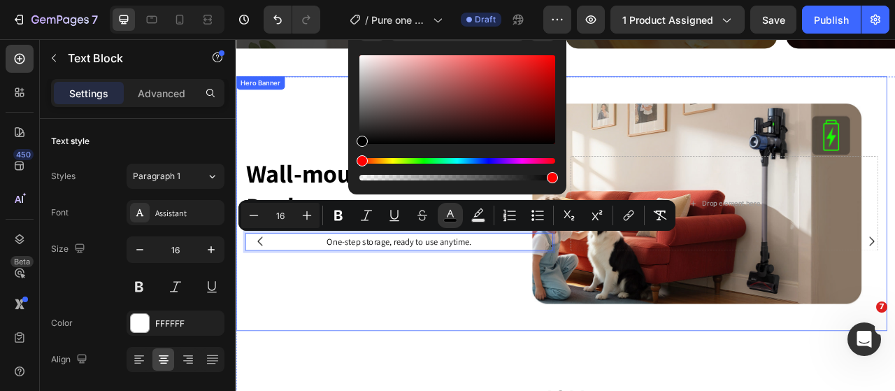
click at [430, 341] on div "Background Image" at bounding box center [650, 249] width 829 height 324
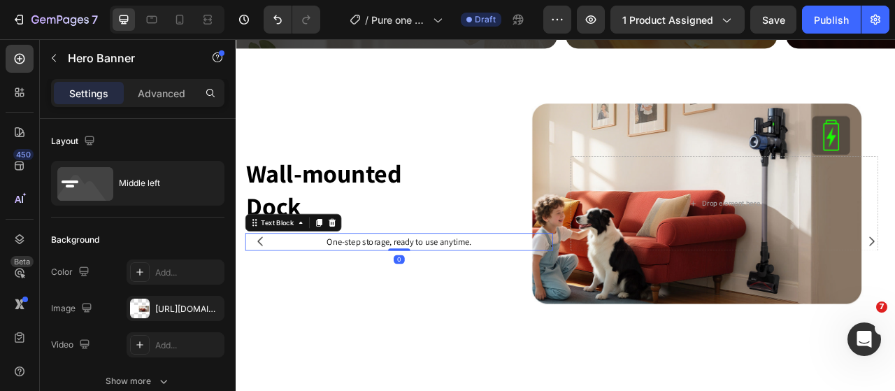
drag, startPoint x: 406, startPoint y: 296, endPoint x: 395, endPoint y: 301, distance: 11.6
click at [406, 296] on span "One-step storage, ready to use anytime." at bounding box center [442, 297] width 185 height 15
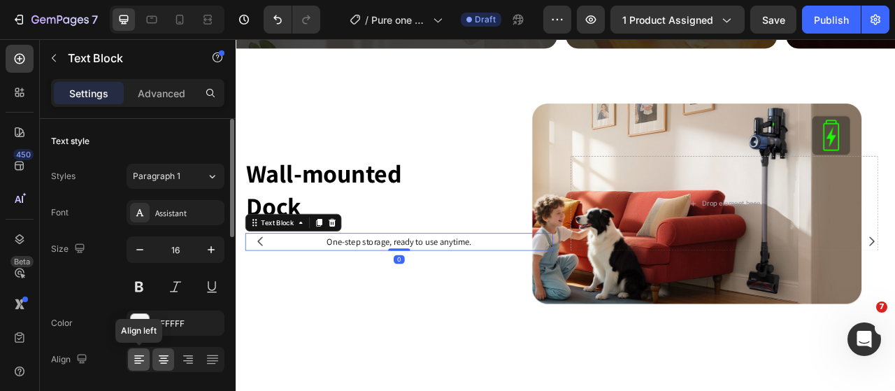
click at [145, 355] on div at bounding box center [139, 359] width 22 height 22
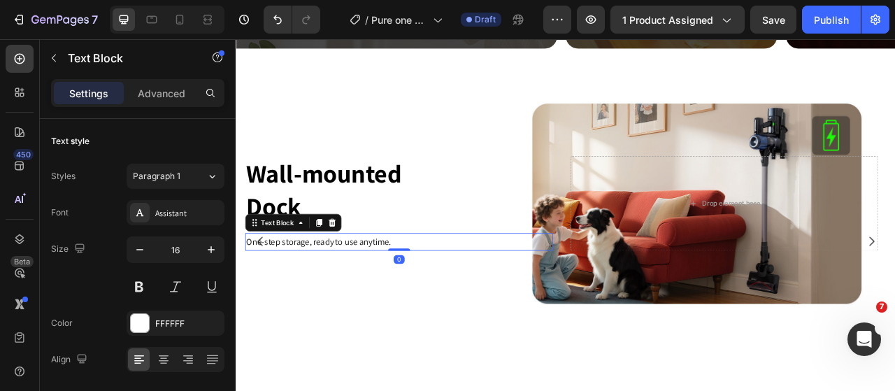
click at [352, 390] on div "⁠⁠⁠⁠⁠⁠⁠ Wall-mounted Dock Heading One-step storage, ready to use anytime. Text …" at bounding box center [650, 297] width 829 height 420
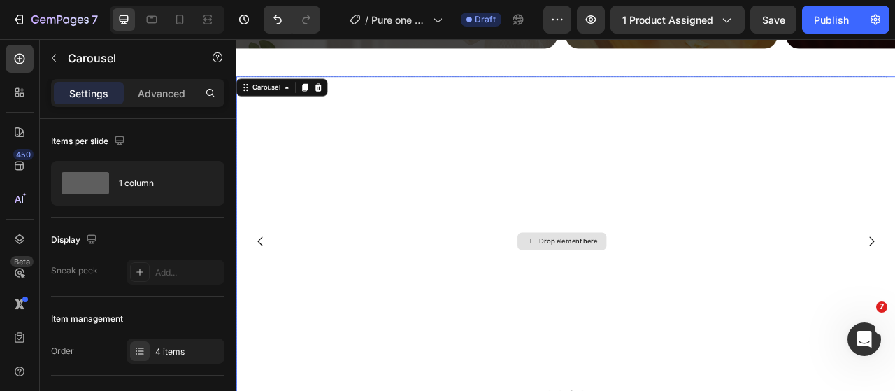
click at [771, 335] on div "Drop element here" at bounding box center [650, 297] width 829 height 420
click at [53, 58] on icon "button" at bounding box center [53, 57] width 11 height 11
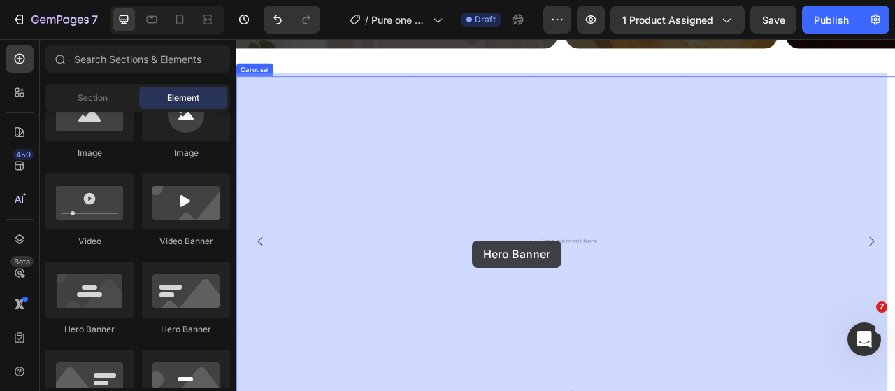
drag, startPoint x: 382, startPoint y: 336, endPoint x: 536, endPoint y: 295, distance: 159.3
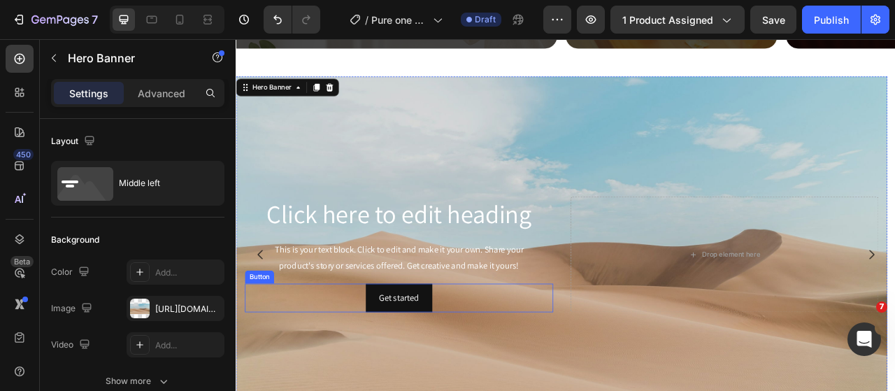
click at [503, 352] on div "Get started Button" at bounding box center [443, 369] width 392 height 37
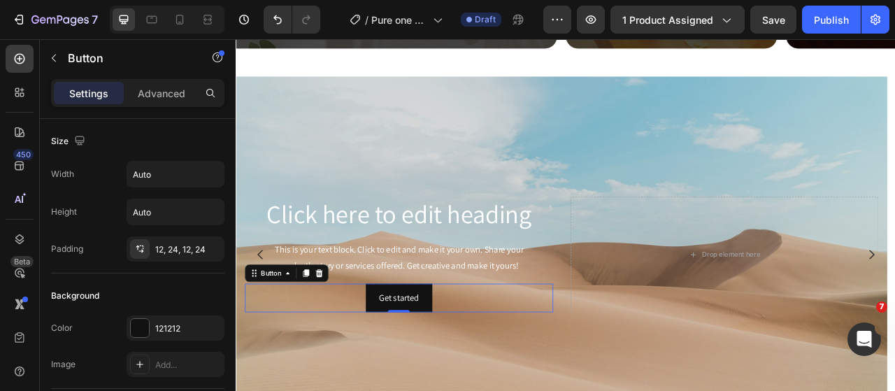
drag, startPoint x: 340, startPoint y: 334, endPoint x: 429, endPoint y: 303, distance: 94.0
click at [339, 334] on icon at bounding box center [341, 337] width 11 height 11
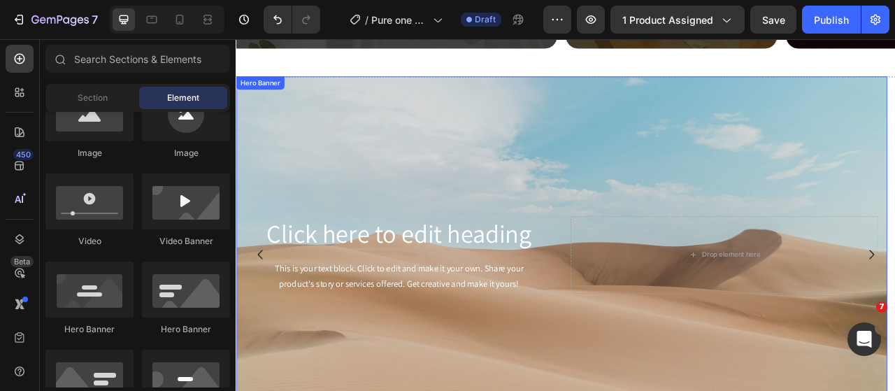
click at [615, 156] on div "Background Image" at bounding box center [650, 314] width 829 height 454
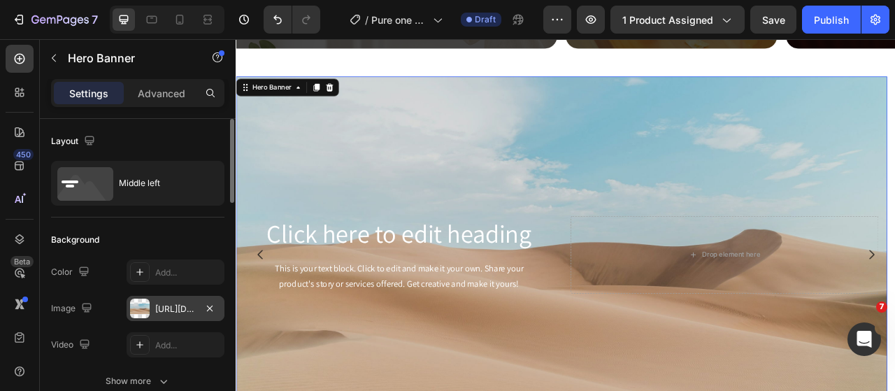
click at [141, 310] on div at bounding box center [140, 309] width 20 height 20
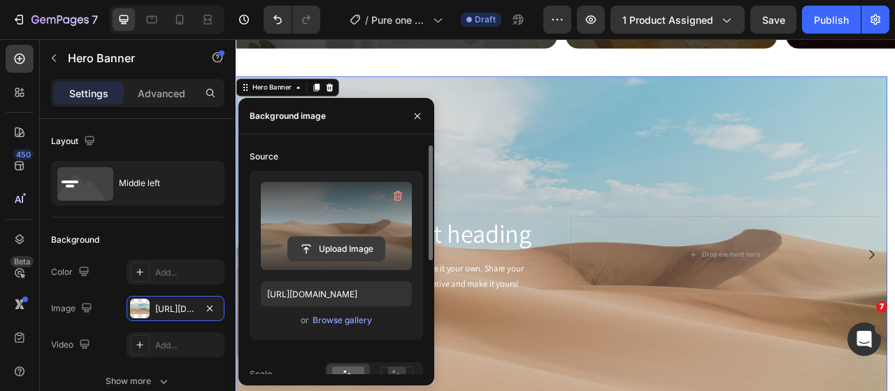
click at [326, 245] on input "file" at bounding box center [336, 249] width 96 height 24
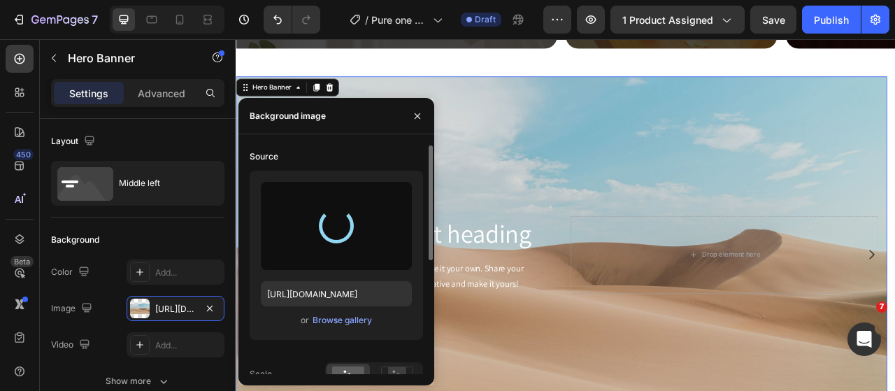
type input "https://cdn.shopify.com/s/files/1/0593/0493/5600/files/gempages_490429962751312…"
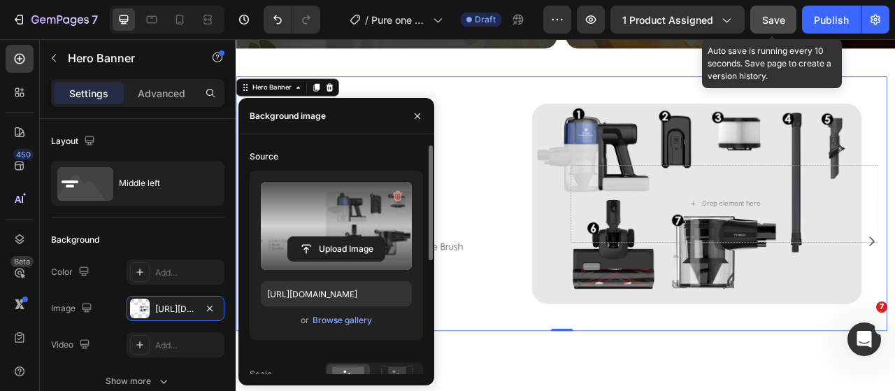
click at [764, 31] on button "Save" at bounding box center [773, 20] width 46 height 28
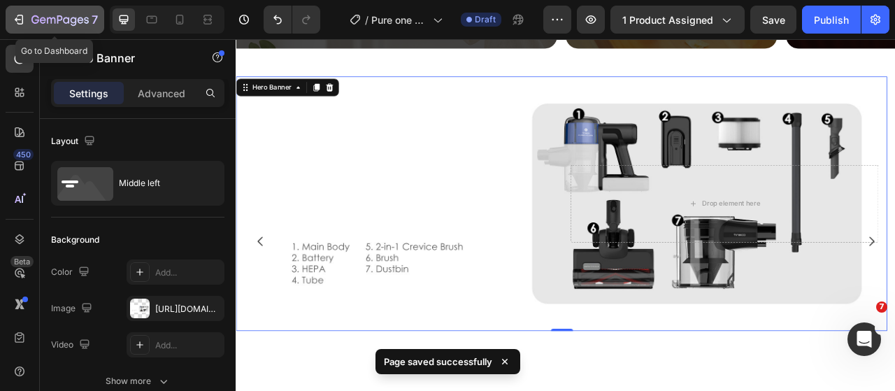
click at [25, 22] on div "7" at bounding box center [55, 19] width 86 height 17
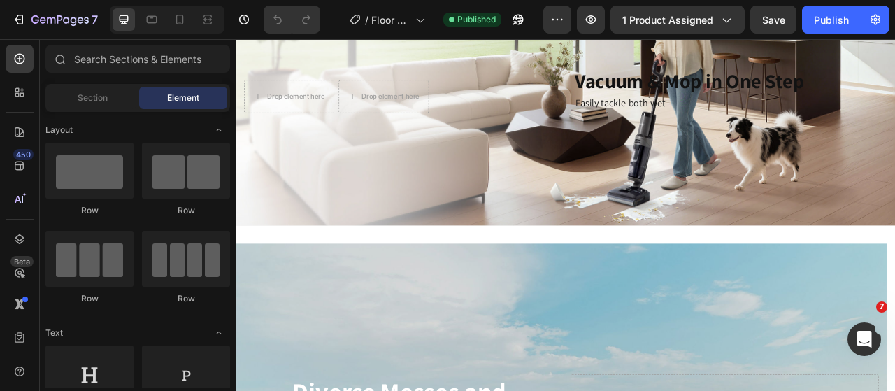
scroll to position [1678, 0]
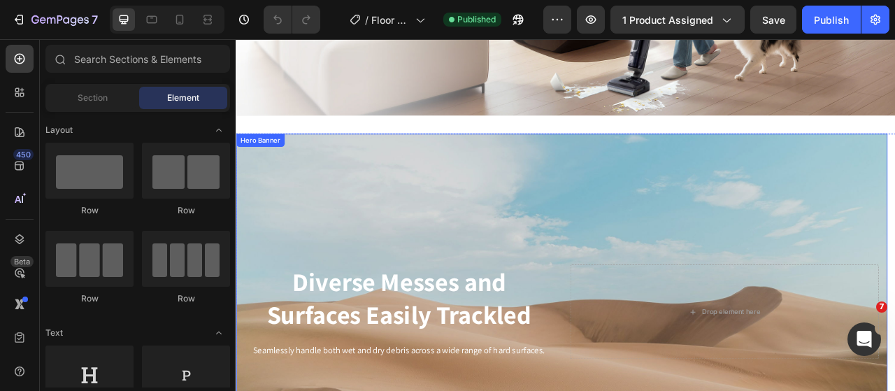
click at [683, 266] on div "Background Image" at bounding box center [650, 386] width 829 height 454
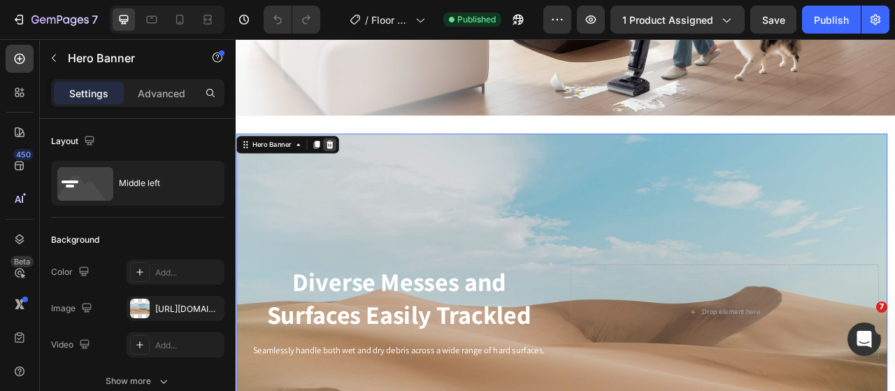
click at [355, 168] on icon at bounding box center [354, 173] width 11 height 11
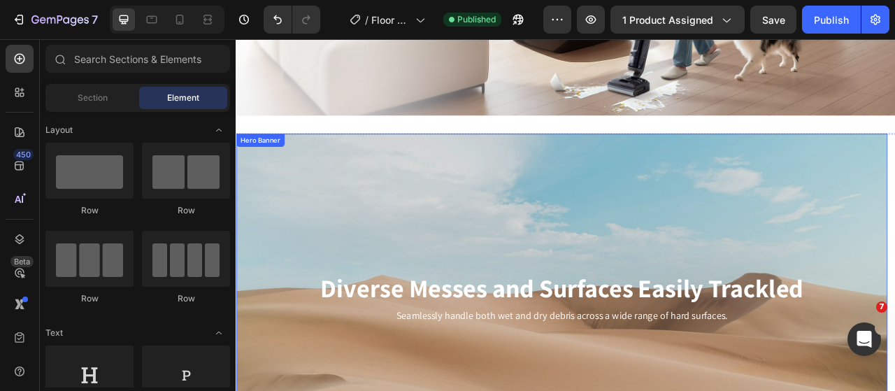
click at [696, 190] on div "Background Image" at bounding box center [650, 369] width 829 height 420
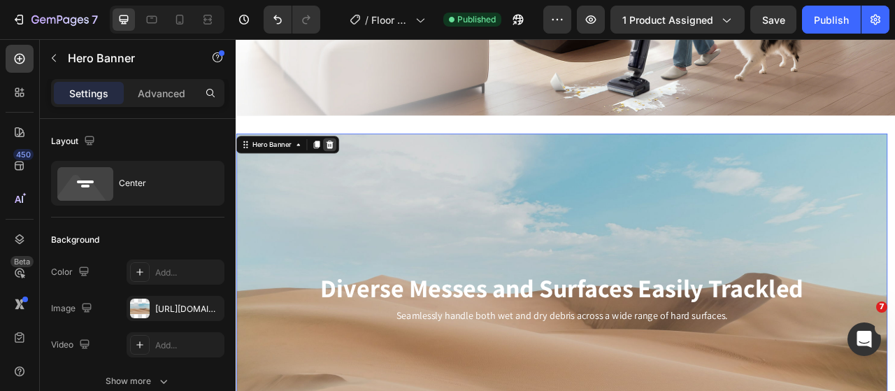
click at [353, 170] on icon at bounding box center [354, 174] width 9 height 10
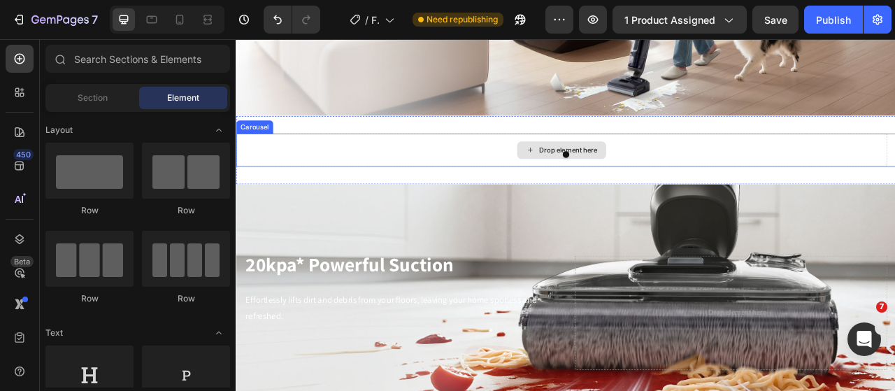
click at [360, 191] on div "Drop element here" at bounding box center [650, 180] width 829 height 42
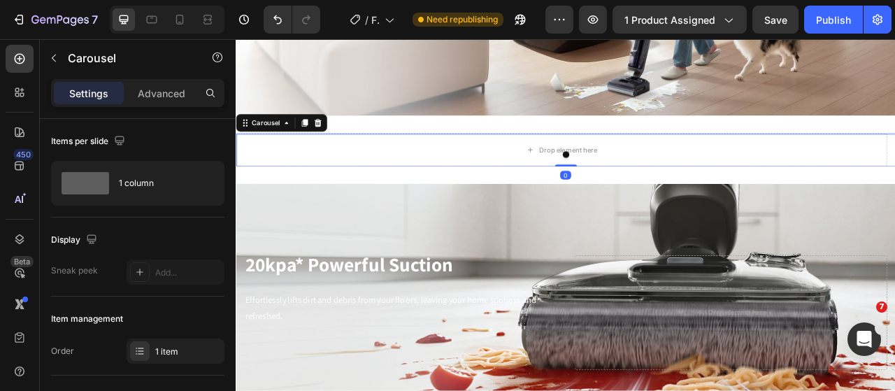
click at [341, 141] on icon at bounding box center [340, 146] width 9 height 10
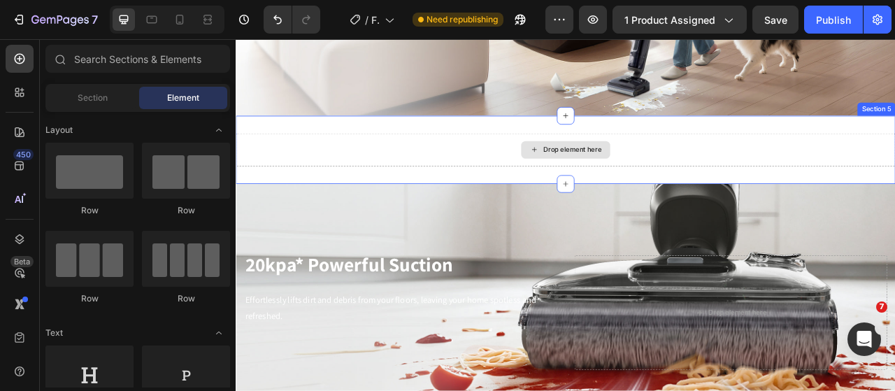
click at [884, 185] on div "Drop element here" at bounding box center [655, 180] width 839 height 42
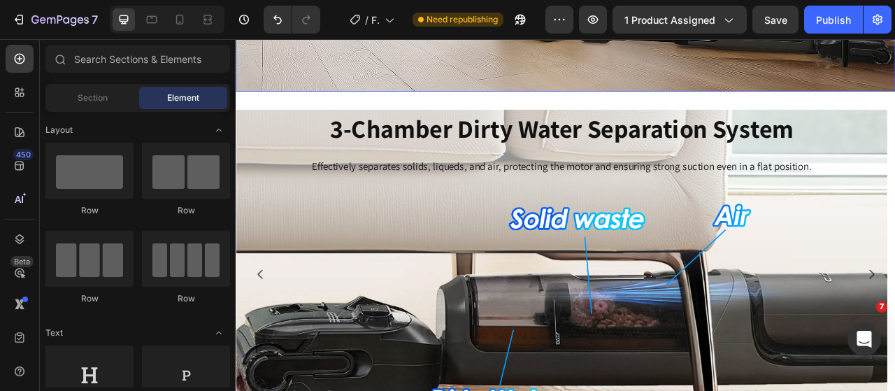
scroll to position [2168, 0]
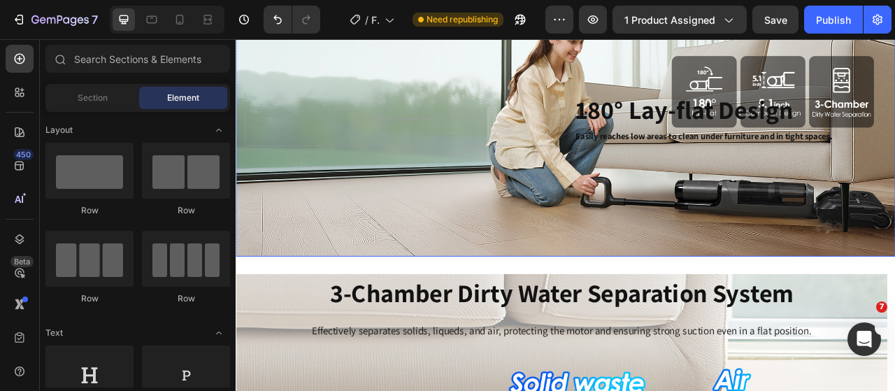
click at [657, 152] on div "Drop element here 180° Lay-flat Design Heading Easily reaches low areas to clea…" at bounding box center [655, 141] width 839 height 73
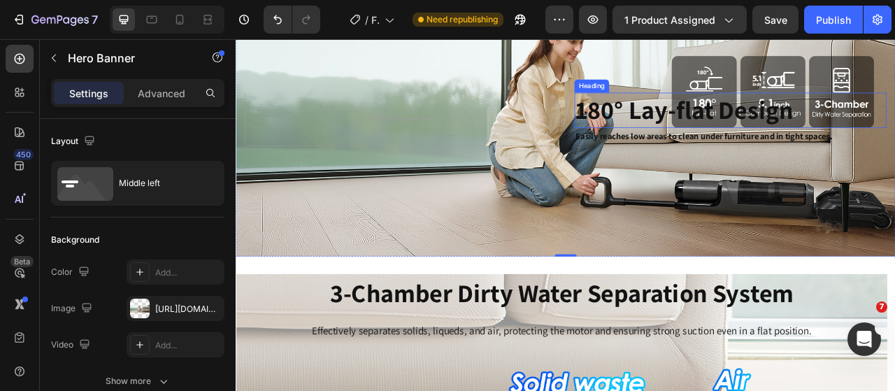
click at [709, 129] on strong "180° Lay-flat Design" at bounding box center [806, 129] width 277 height 42
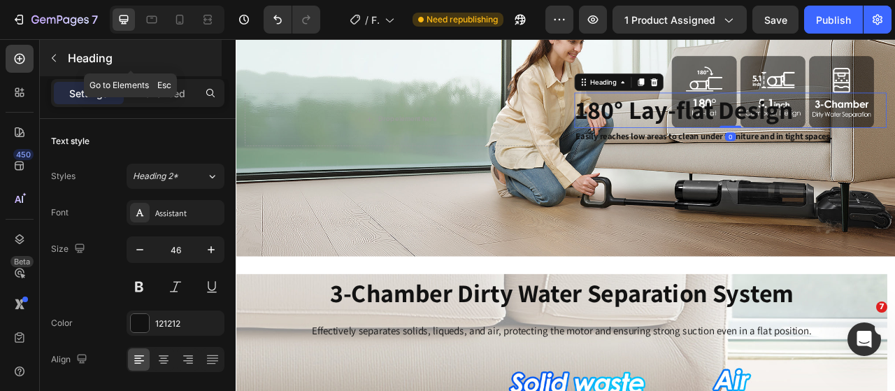
click at [59, 58] on icon "button" at bounding box center [53, 57] width 11 height 11
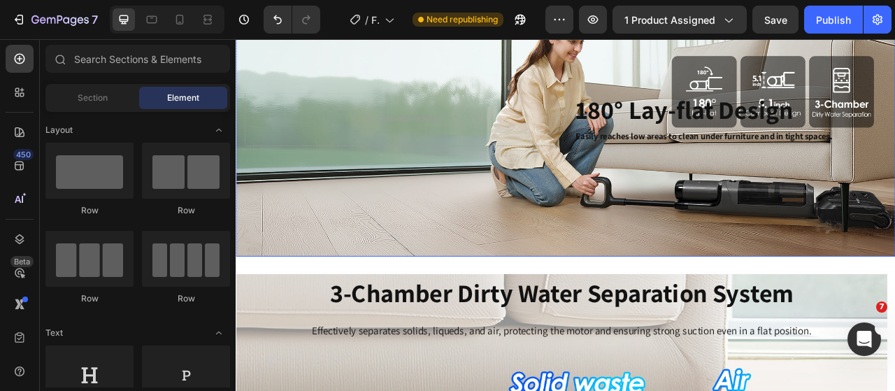
click at [696, 88] on div "Background Image" at bounding box center [655, 141] width 839 height 350
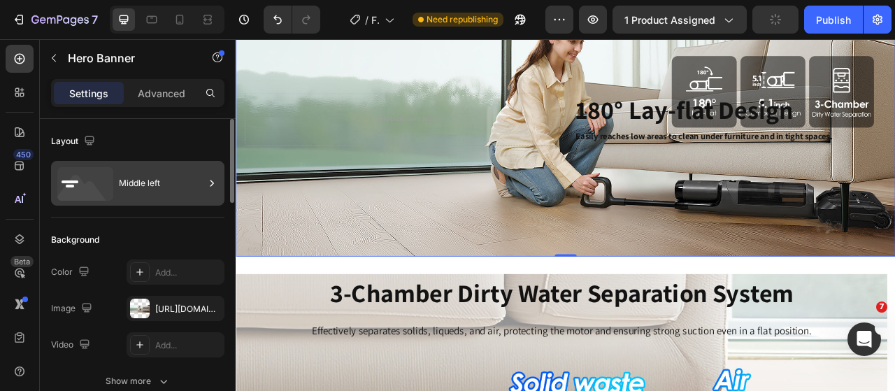
click at [138, 182] on div "Middle left" at bounding box center [161, 183] width 85 height 32
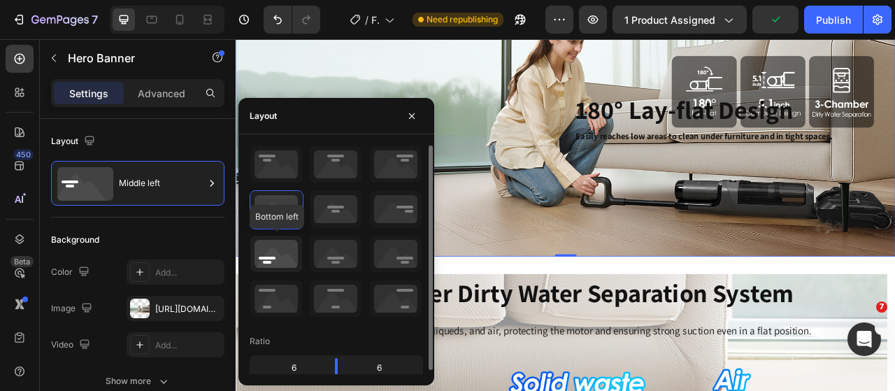
click at [285, 252] on icon at bounding box center [276, 254] width 52 height 36
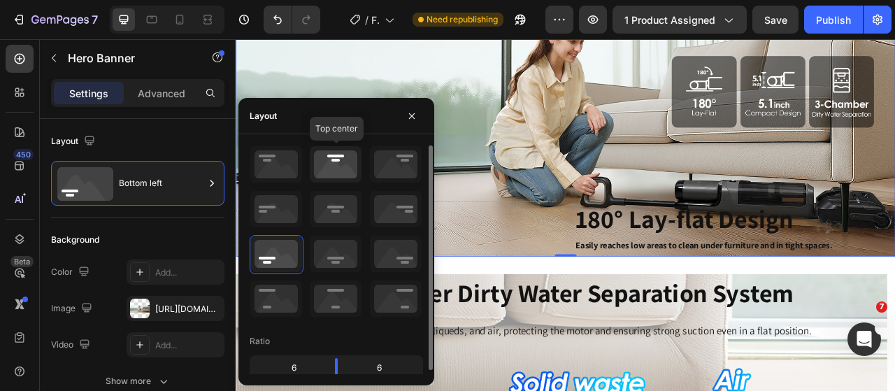
click at [320, 158] on icon at bounding box center [336, 164] width 52 height 36
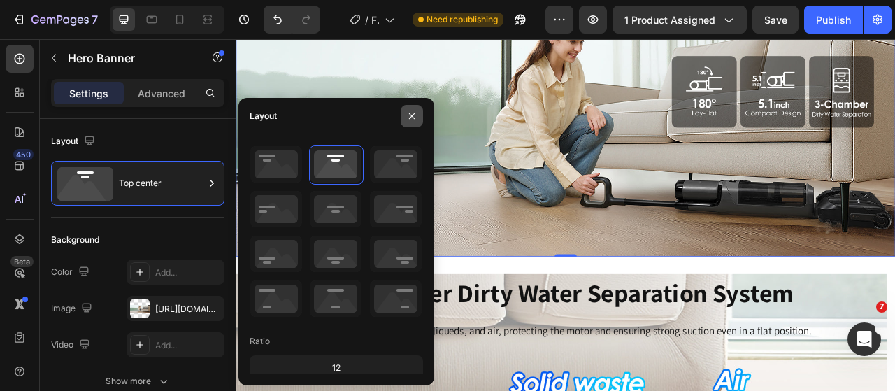
click at [407, 121] on button "button" at bounding box center [412, 116] width 22 height 22
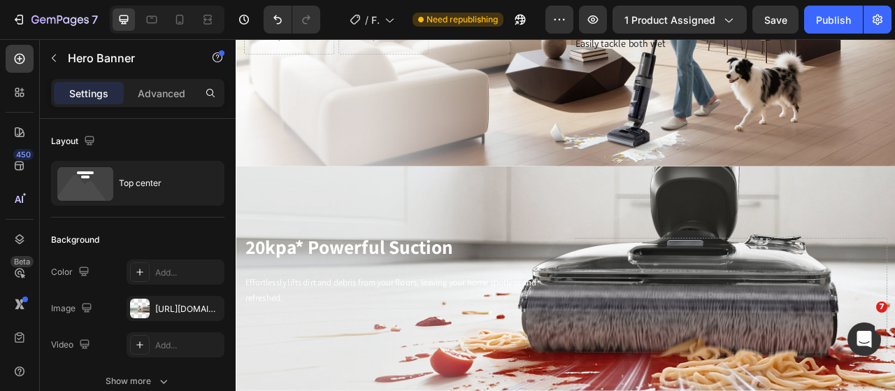
scroll to position [1198, 0]
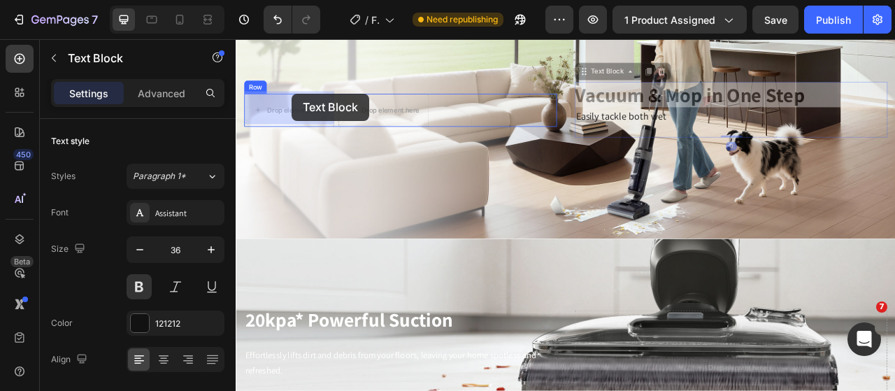
drag, startPoint x: 697, startPoint y: 82, endPoint x: 307, endPoint y: 108, distance: 391.1
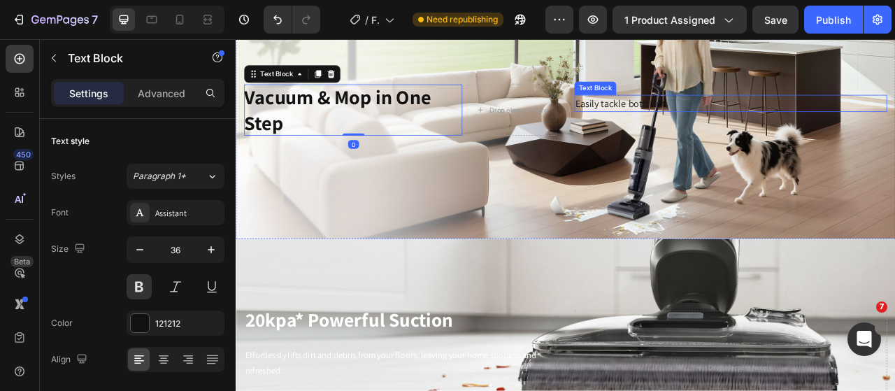
click at [702, 106] on div "Easily tackle both wet Text Block" at bounding box center [865, 130] width 398 height 66
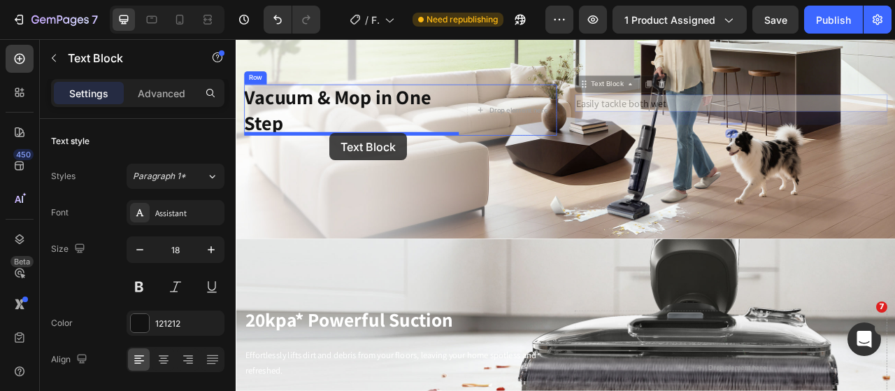
drag, startPoint x: 703, startPoint y: 96, endPoint x: 355, endPoint y: 159, distance: 353.2
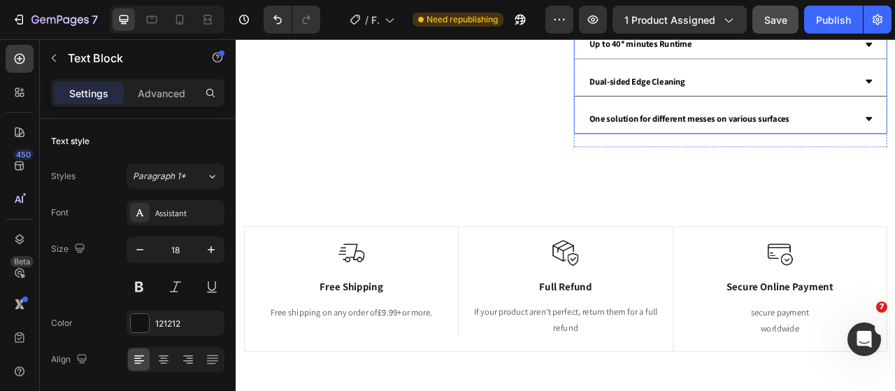
scroll to position [431, 0]
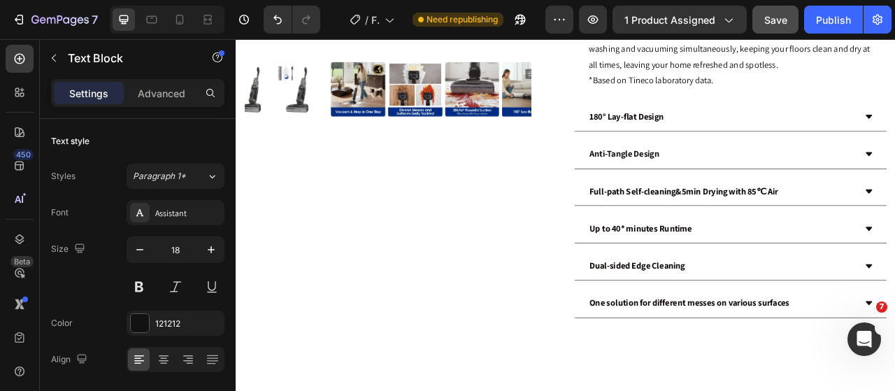
click at [779, 20] on span "Save" at bounding box center [775, 20] width 23 height 12
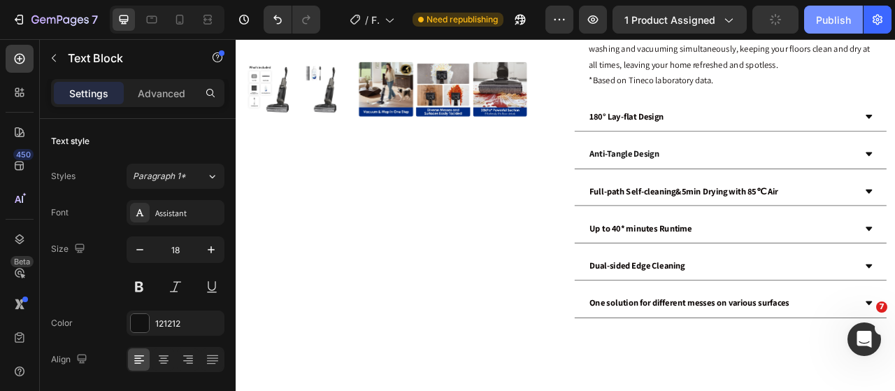
click at [824, 22] on div "Publish" at bounding box center [833, 20] width 35 height 15
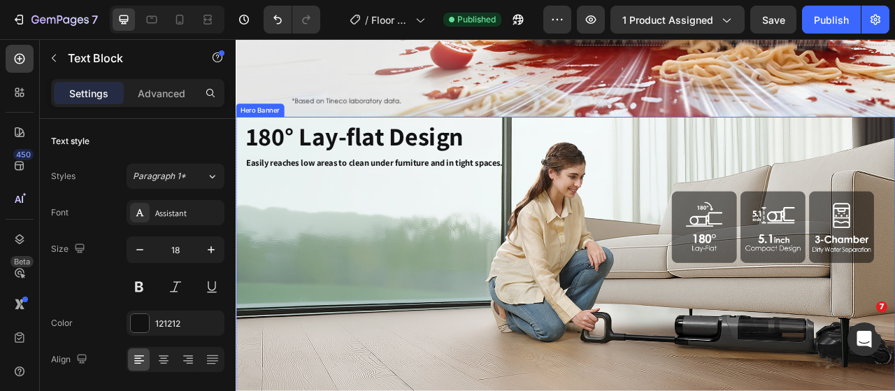
scroll to position [1969, 0]
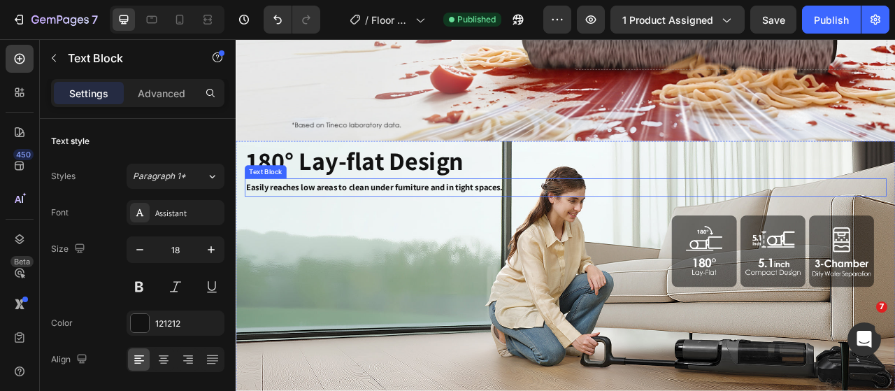
click at [738, 227] on p "Easily reaches low areas to clean under furniture and in tight spaces." at bounding box center [655, 228] width 814 height 20
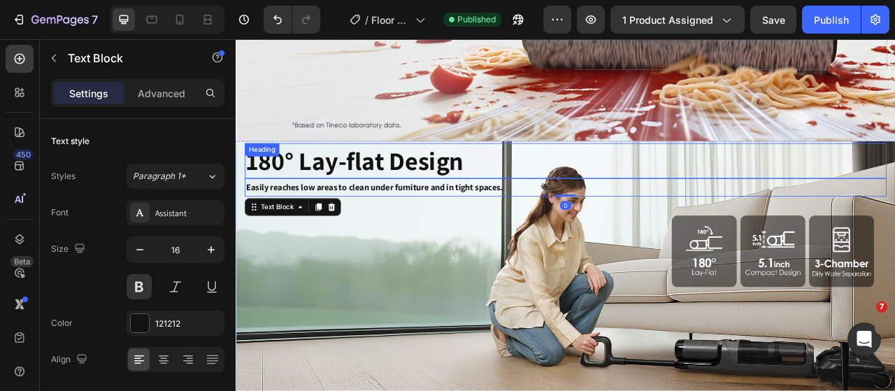
click at [741, 186] on h2 "180° Lay-flat Design" at bounding box center [655, 194] width 817 height 45
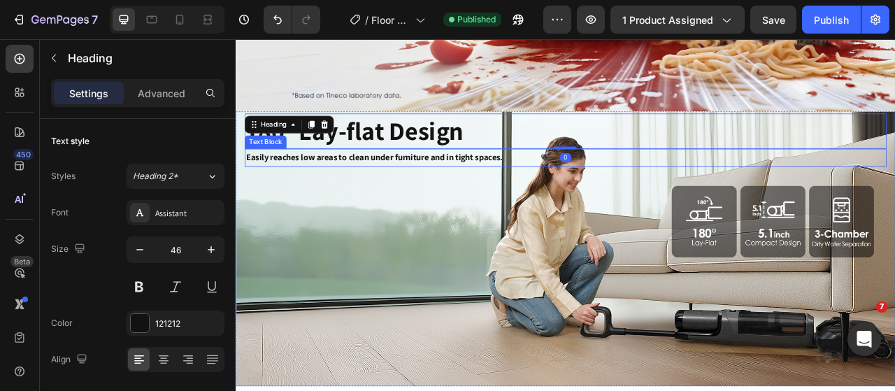
scroll to position [2039, 0]
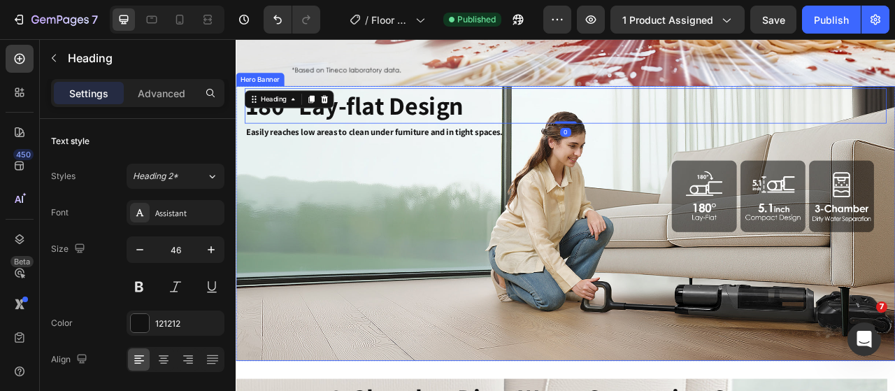
click at [506, 301] on div "Background Image" at bounding box center [655, 274] width 839 height 350
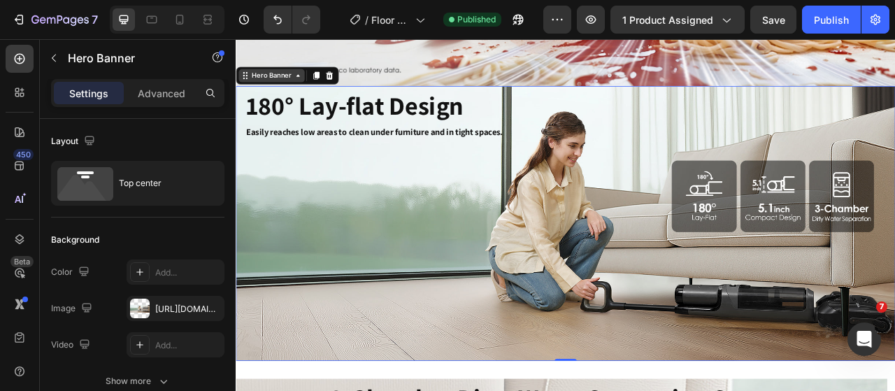
click at [245, 84] on icon at bounding box center [247, 85] width 11 height 11
click at [252, 87] on icon at bounding box center [247, 85] width 11 height 11
click at [291, 87] on div "Hero Banner" at bounding box center [281, 86] width 56 height 13
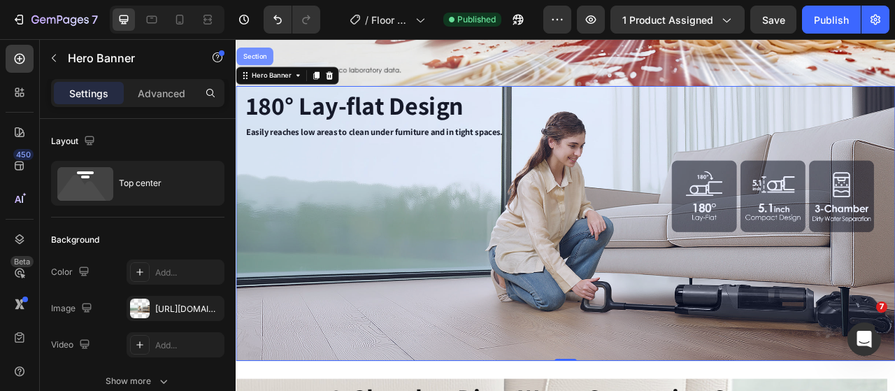
click at [265, 64] on div "Section" at bounding box center [259, 61] width 47 height 22
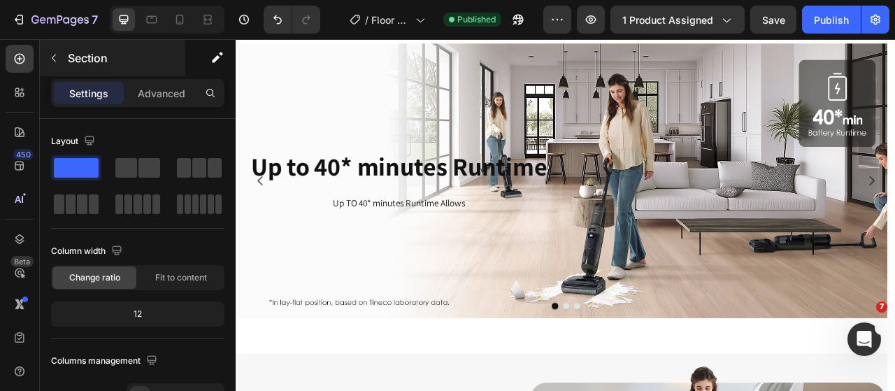
scroll to position [3577, 0]
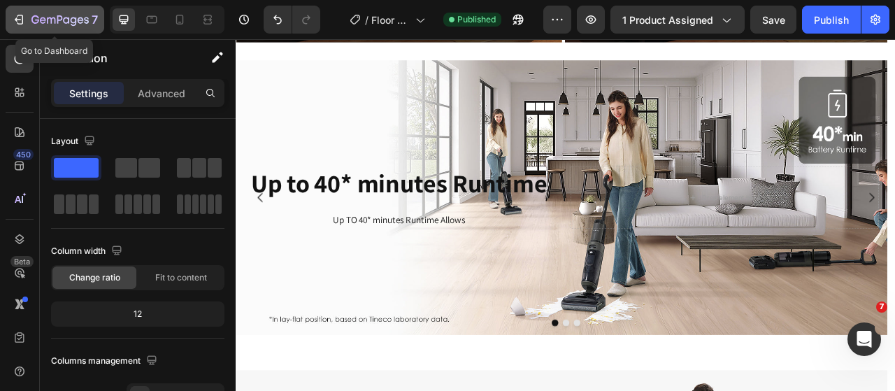
click at [29, 20] on div "7" at bounding box center [55, 19] width 86 height 17
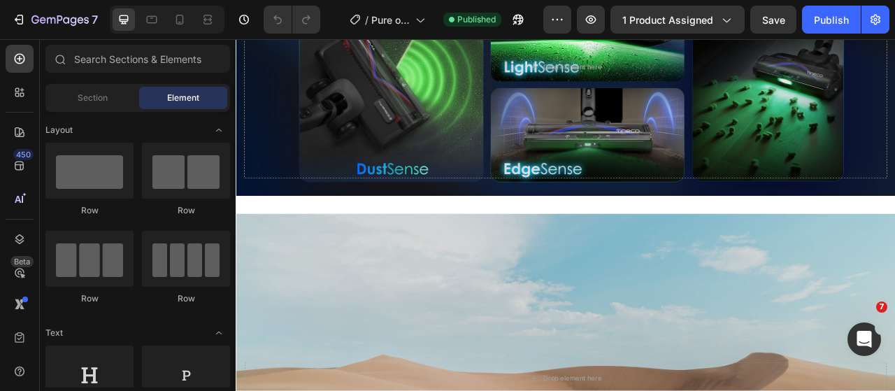
scroll to position [1399, 0]
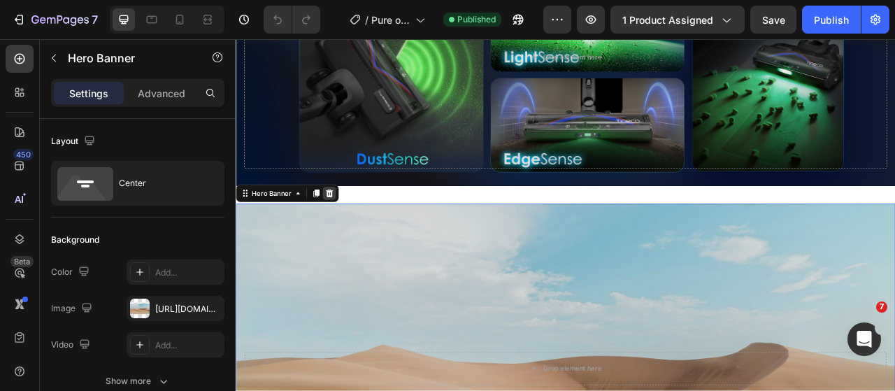
click at [352, 235] on icon at bounding box center [354, 236] width 9 height 10
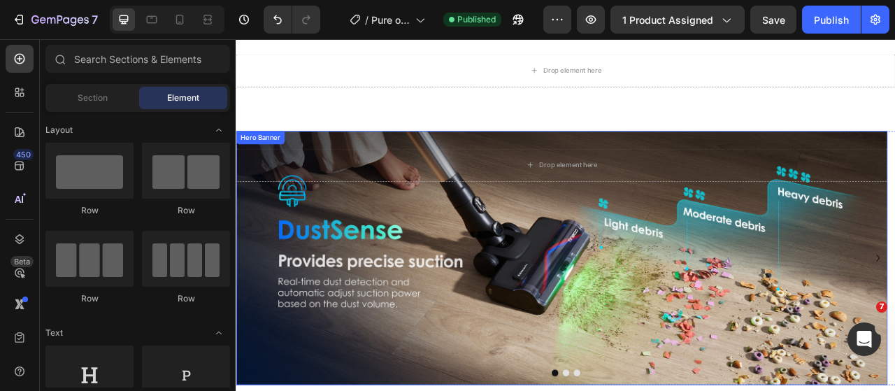
scroll to position [1449, 0]
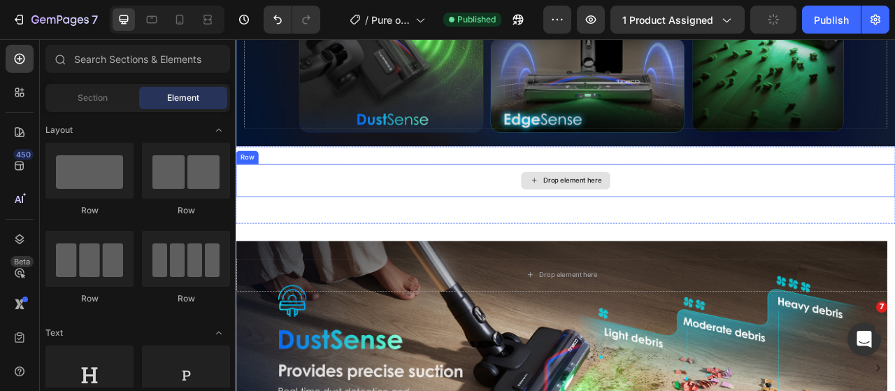
click at [709, 218] on div "Drop element here" at bounding box center [655, 220] width 839 height 42
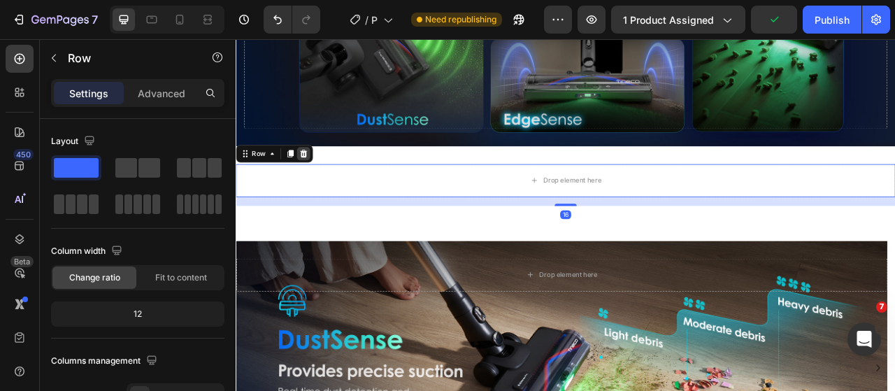
click at [327, 180] on icon at bounding box center [321, 185] width 11 height 11
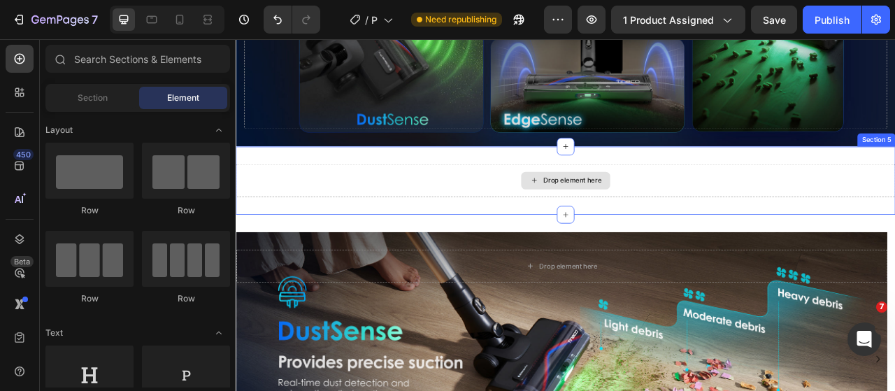
click at [345, 202] on div "Drop element here" at bounding box center [655, 220] width 839 height 42
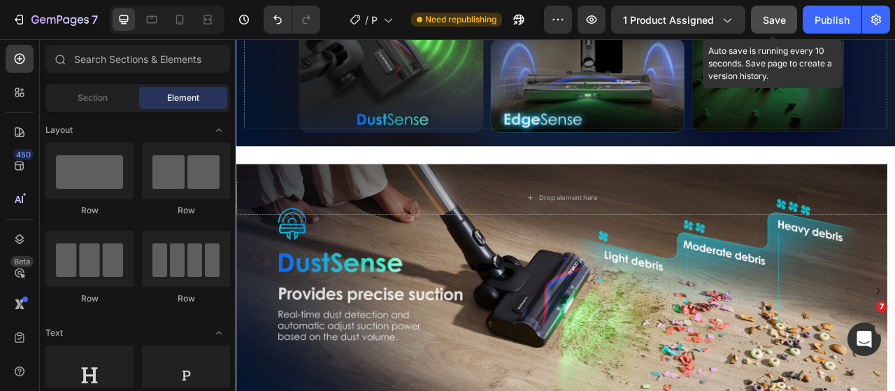
click at [782, 17] on span "Save" at bounding box center [774, 20] width 23 height 12
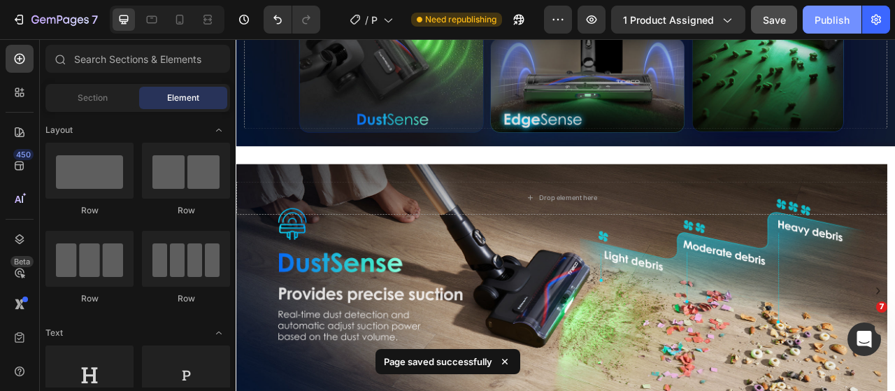
click at [821, 16] on div "Publish" at bounding box center [832, 20] width 35 height 15
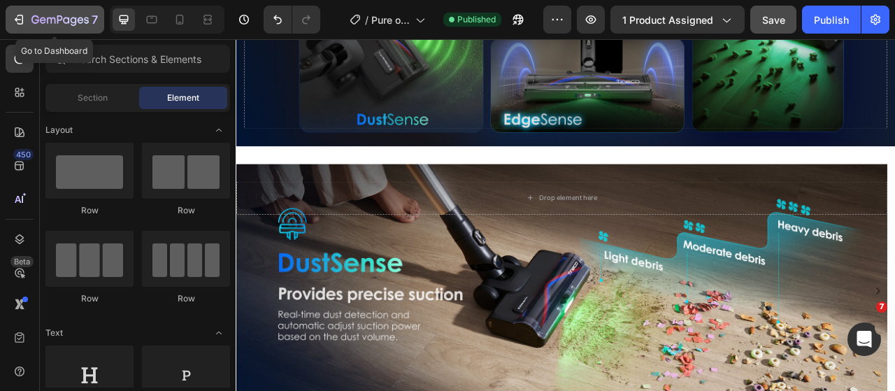
drag, startPoint x: 27, startPoint y: 13, endPoint x: 34, endPoint y: 16, distance: 7.8
click at [27, 13] on div "7" at bounding box center [55, 19] width 86 height 17
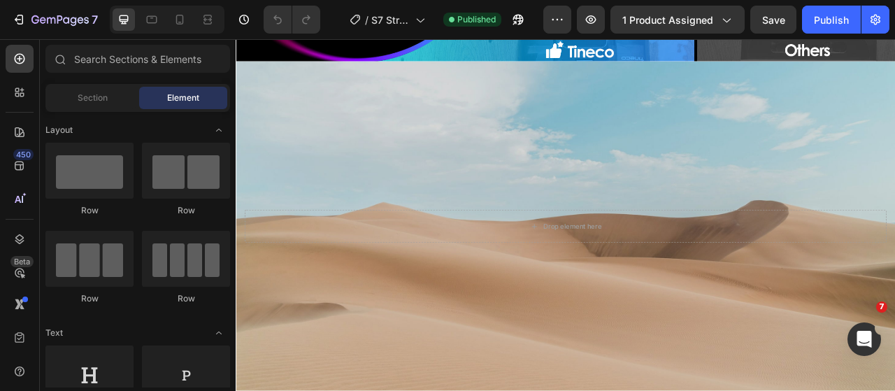
scroll to position [3776, 0]
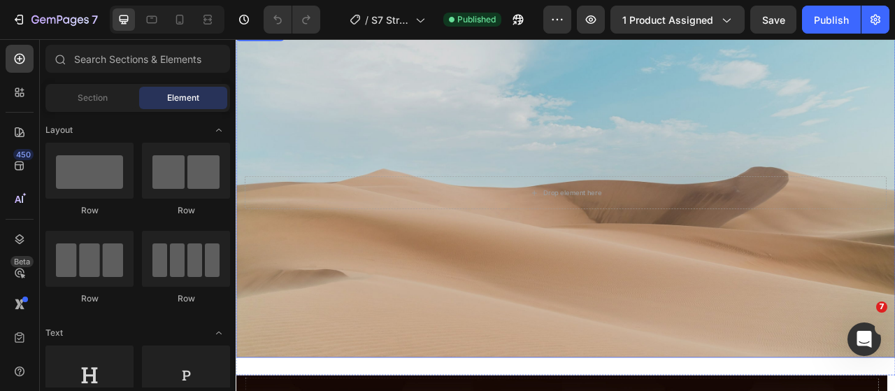
click at [613, 310] on div "Background Image" at bounding box center [655, 235] width 839 height 420
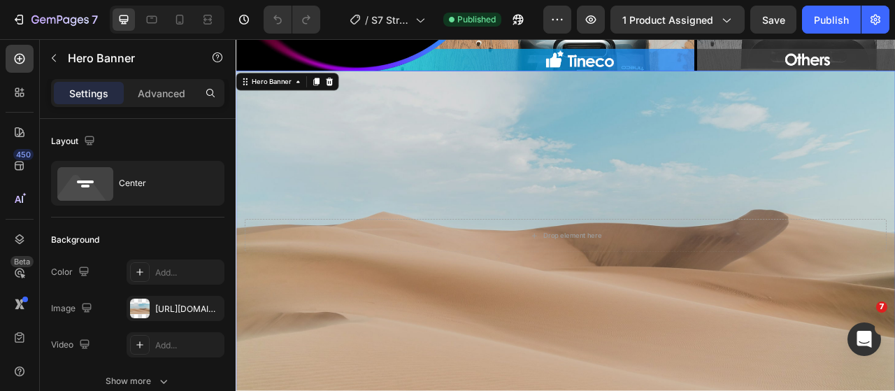
scroll to position [3636, 0]
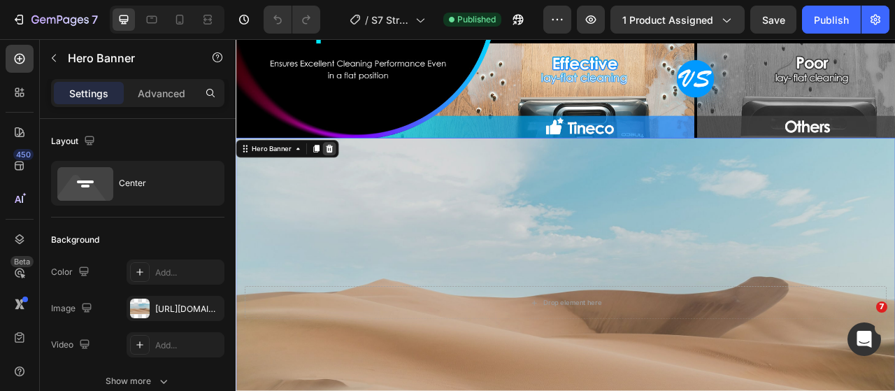
click at [358, 184] on icon at bounding box center [354, 178] width 11 height 11
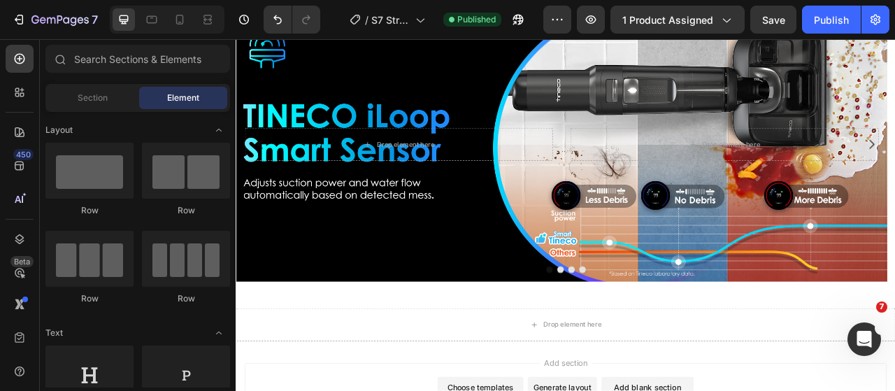
scroll to position [4544, 0]
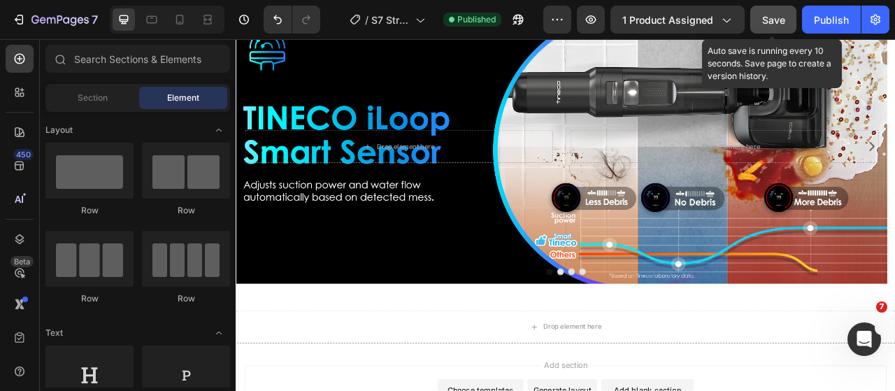
click at [775, 20] on span "Save" at bounding box center [773, 20] width 23 height 12
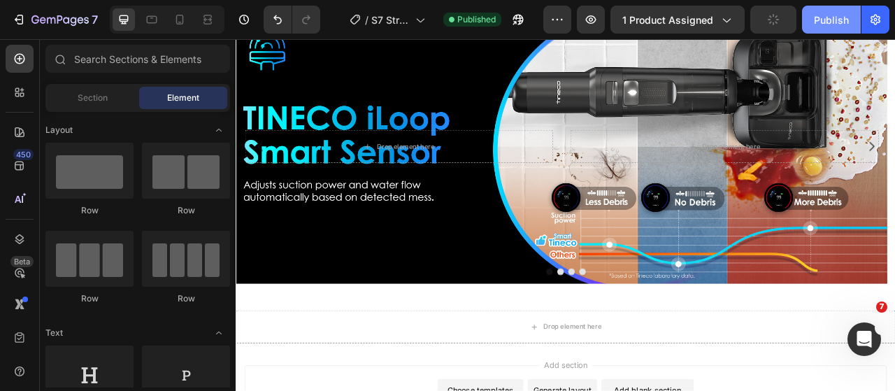
click at [834, 17] on div "Publish" at bounding box center [831, 20] width 35 height 15
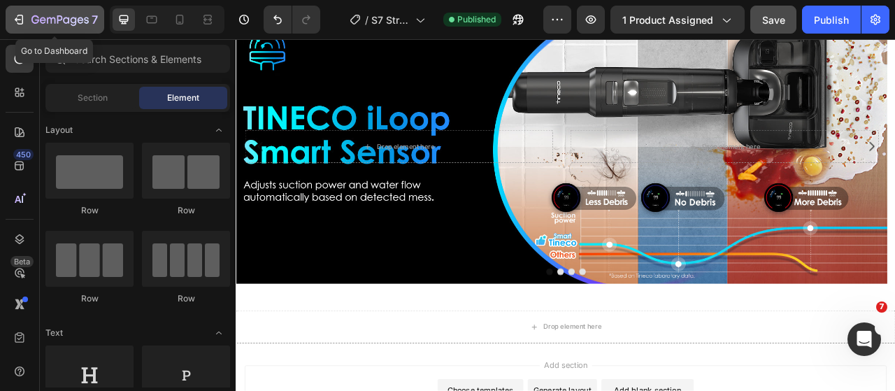
click at [29, 16] on div "7" at bounding box center [55, 19] width 86 height 17
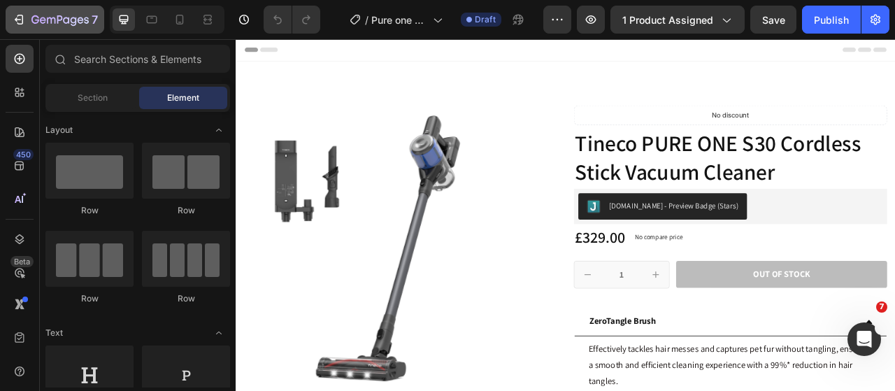
click at [47, 19] on icon "button" at bounding box center [51, 20] width 8 height 6
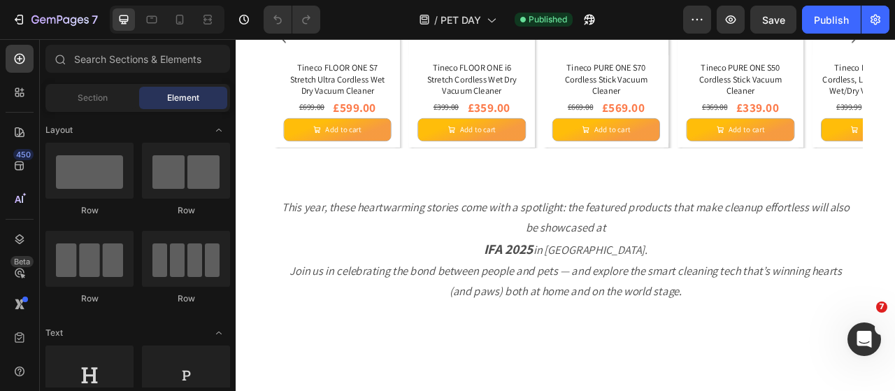
scroll to position [3043, 0]
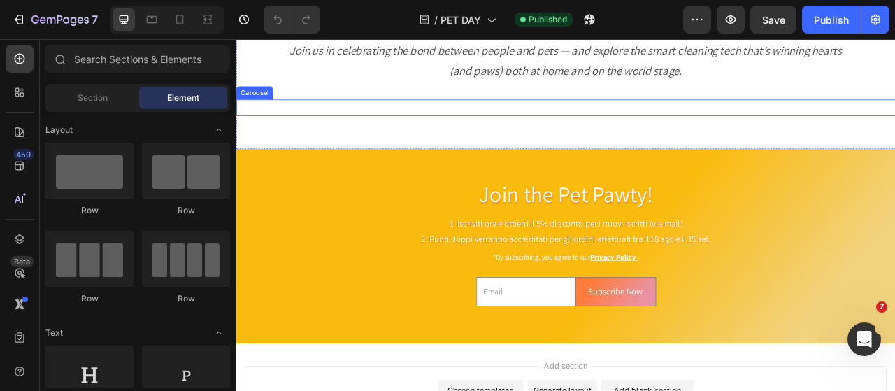
click at [396, 159] on div "Image" at bounding box center [244, 148] width 394 height 21
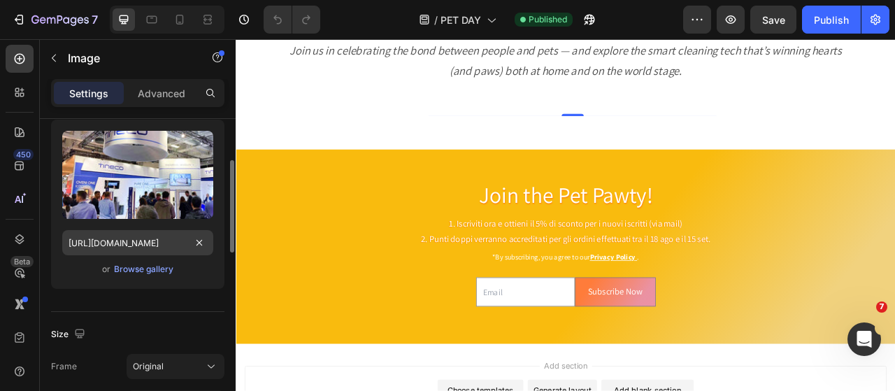
scroll to position [0, 0]
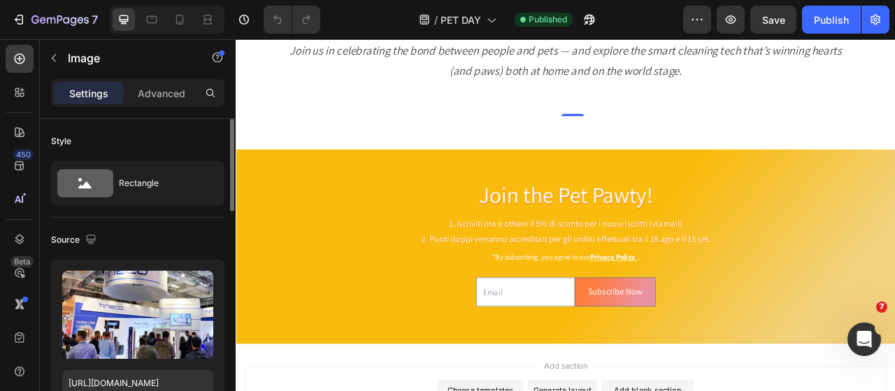
click at [671, 138] on img at bounding box center [664, 138] width 330 height 0
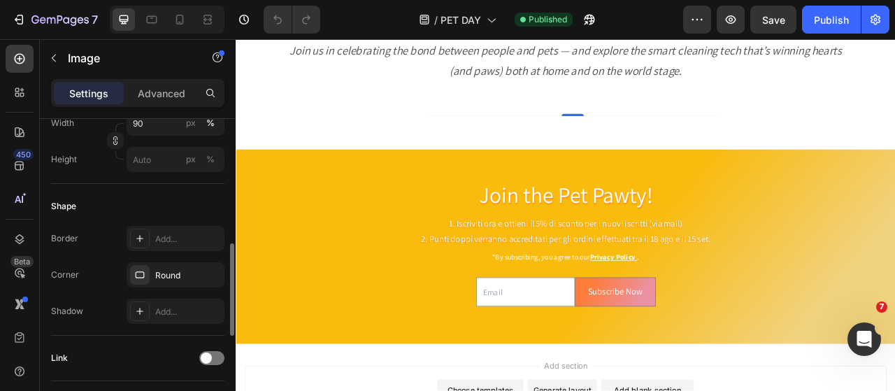
scroll to position [280, 0]
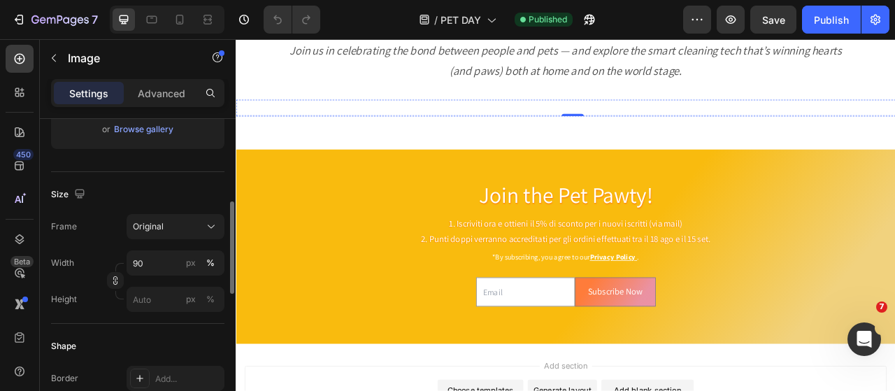
click at [347, 138] on img at bounding box center [244, 138] width 330 height 0
click at [634, 138] on img at bounding box center [664, 138] width 330 height 0
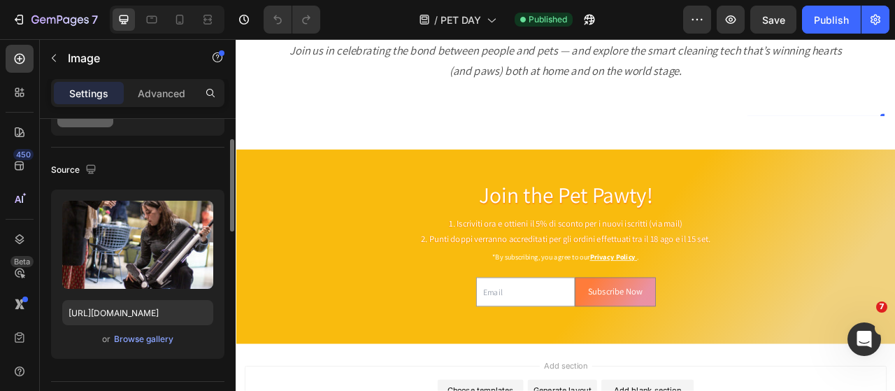
scroll to position [0, 0]
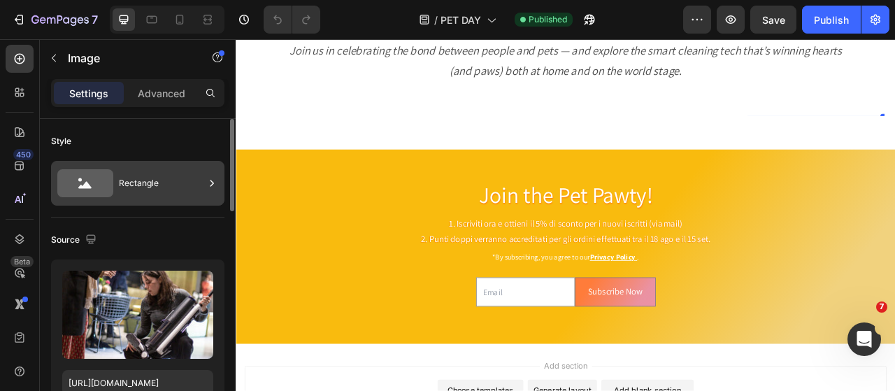
click at [214, 188] on icon at bounding box center [212, 183] width 14 height 14
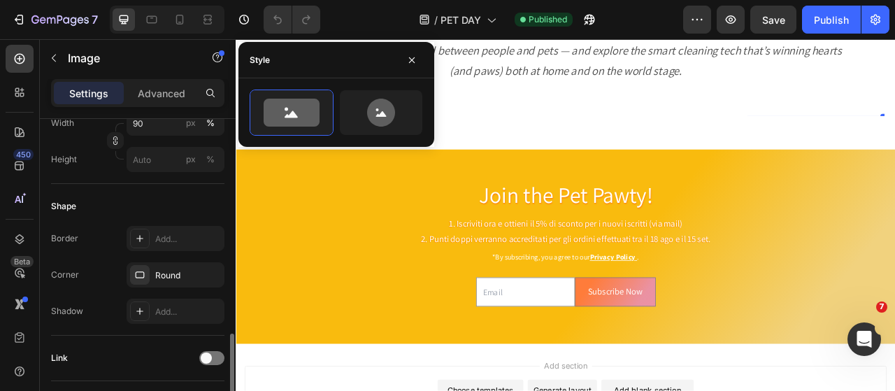
scroll to position [559, 0]
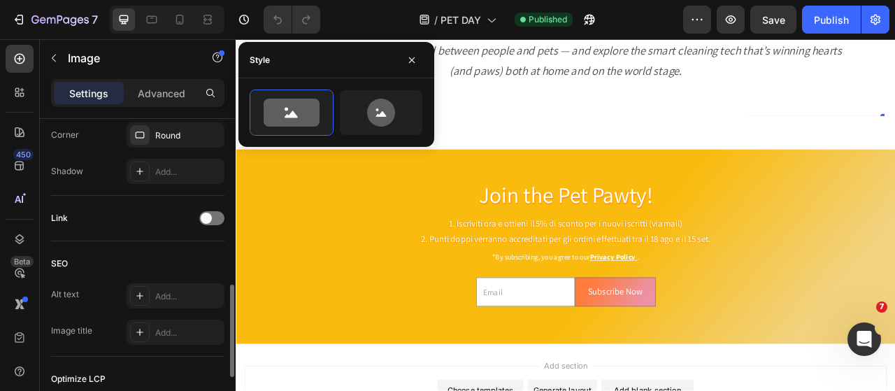
click at [141, 238] on div "Link" at bounding box center [137, 218] width 173 height 45
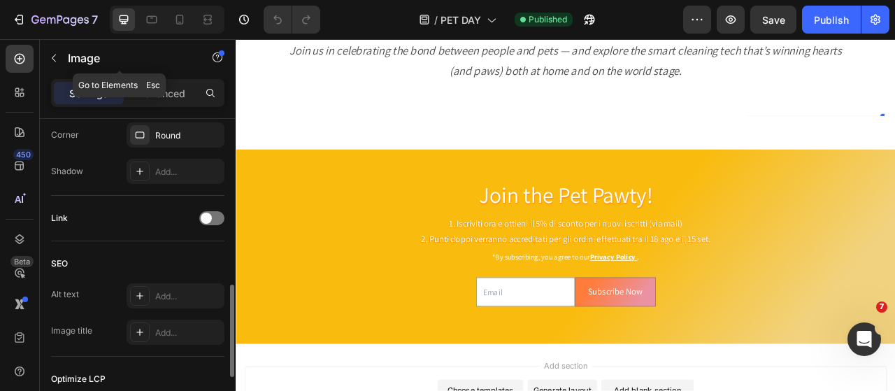
click at [53, 51] on button "button" at bounding box center [54, 58] width 22 height 22
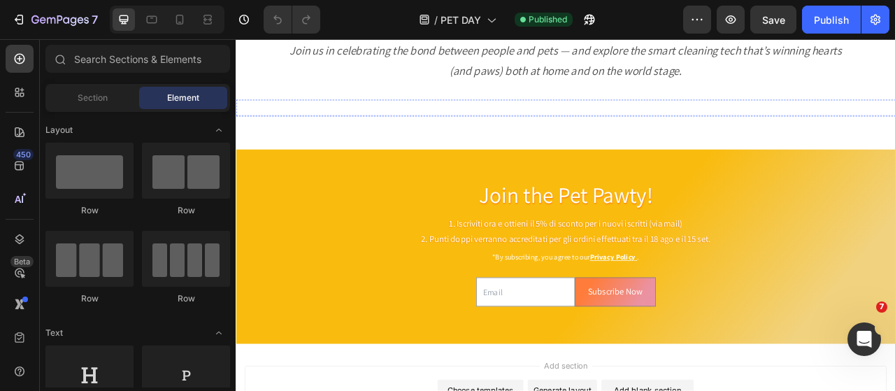
click at [397, 138] on img at bounding box center [244, 138] width 330 height 0
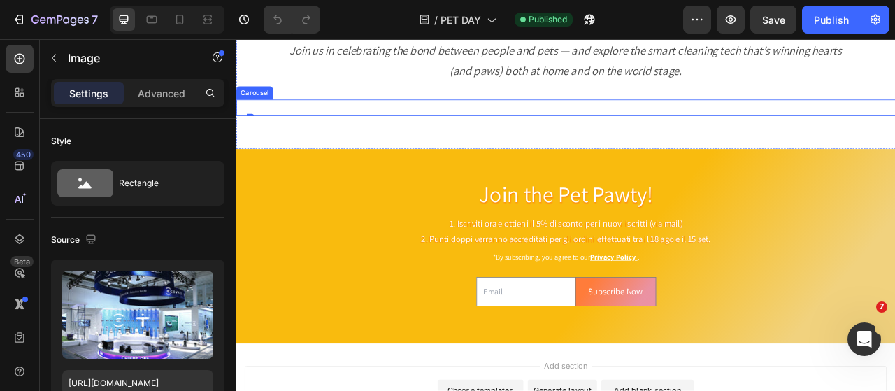
click at [464, 119] on div "Image" at bounding box center [649, 127] width 394 height 21
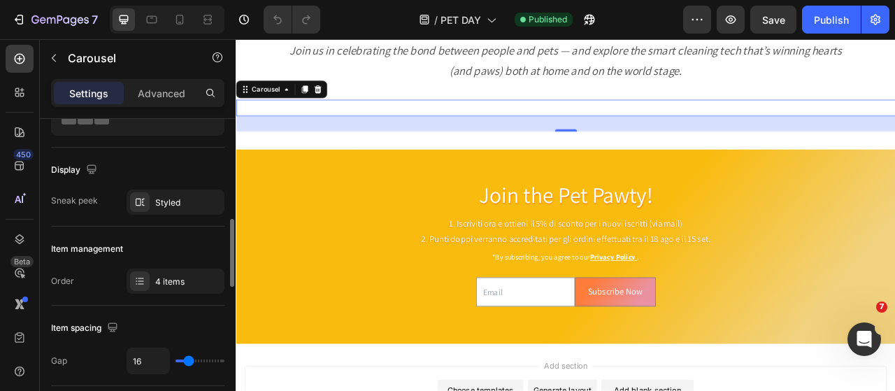
scroll to position [140, 0]
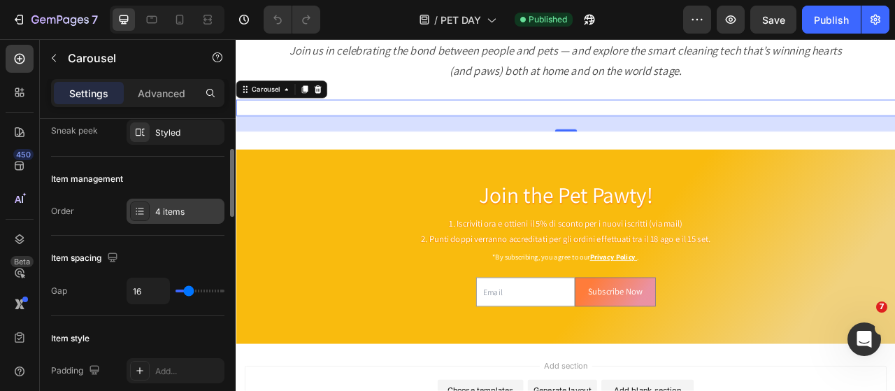
click at [177, 214] on div "4 items" at bounding box center [188, 212] width 66 height 13
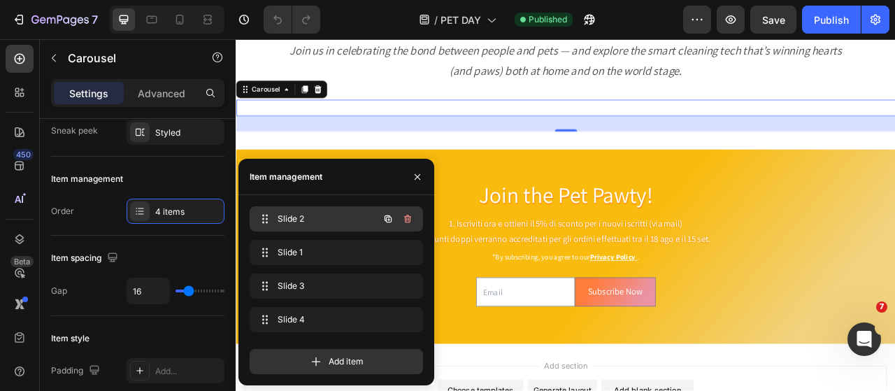
click at [302, 220] on span "Slide 2" at bounding box center [317, 219] width 79 height 13
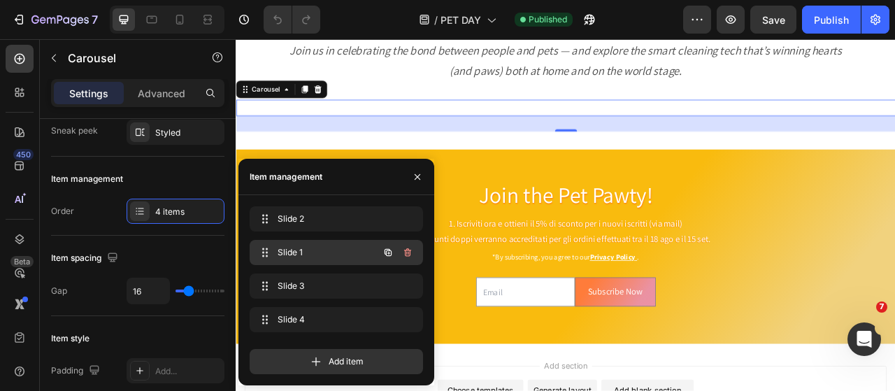
click at [289, 252] on span "Slide 1" at bounding box center [317, 252] width 79 height 13
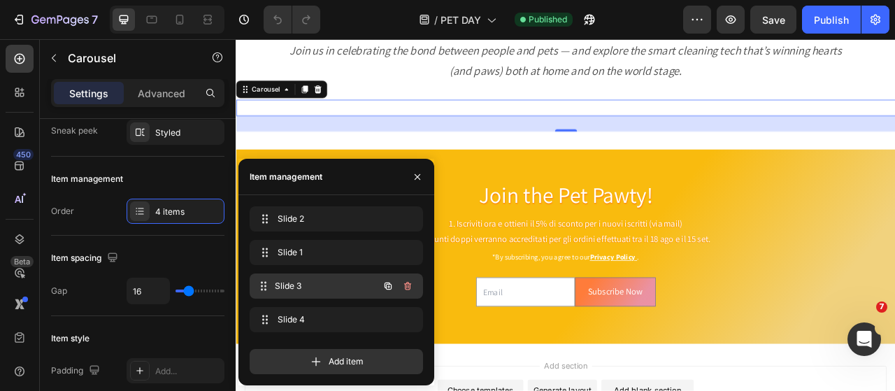
click at [289, 285] on span "Slide 3" at bounding box center [326, 286] width 103 height 13
click at [602, 138] on img at bounding box center [636, 138] width 330 height 0
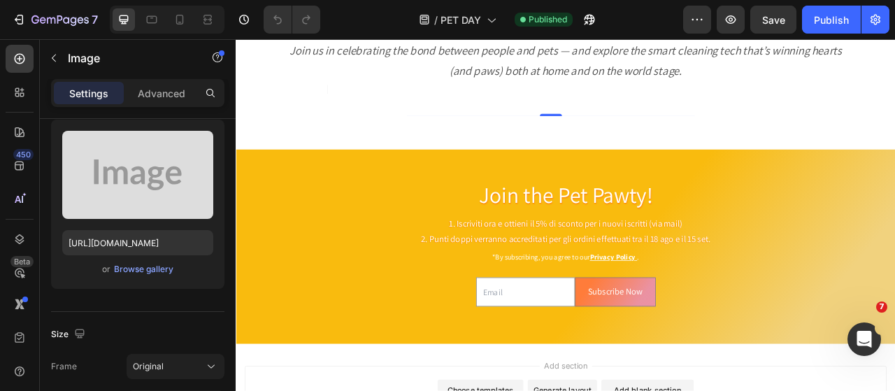
scroll to position [0, 0]
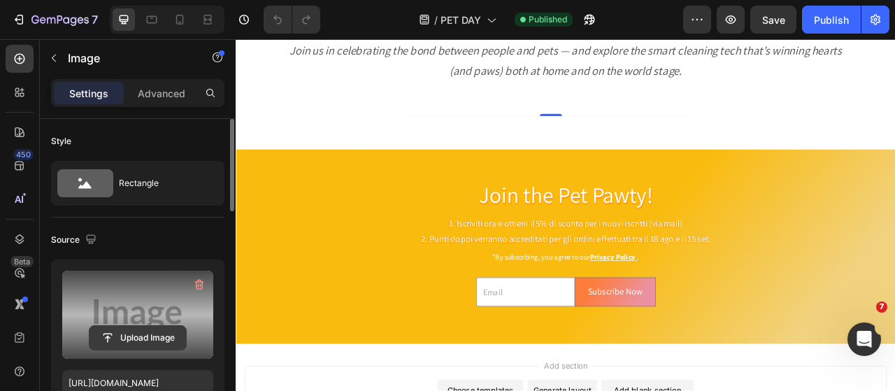
click at [152, 338] on input "file" at bounding box center [138, 338] width 96 height 24
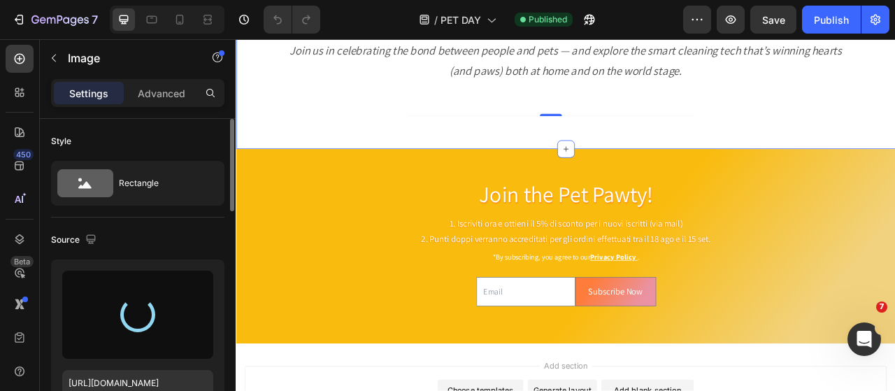
type input "https://cdn.shopify.com/s/files/1/0593/0493/5600/files/gempages_490429962751312…"
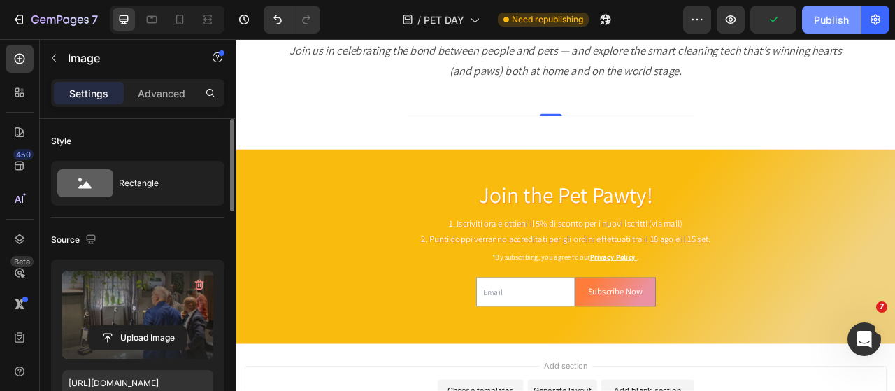
click at [822, 18] on div "Publish" at bounding box center [831, 20] width 35 height 15
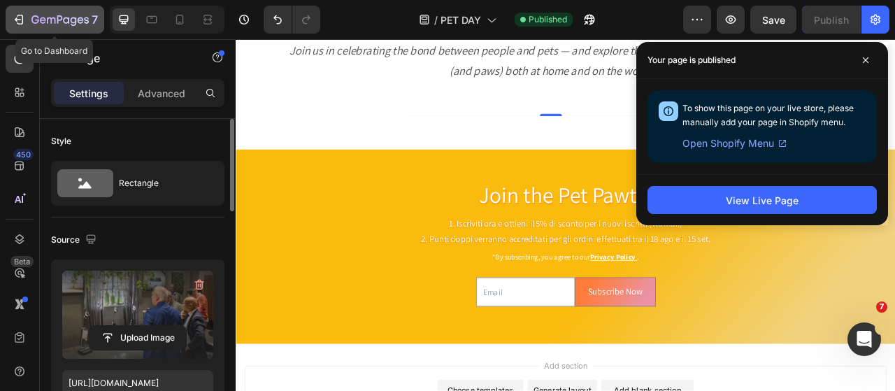
click at [17, 22] on icon "button" at bounding box center [19, 20] width 14 height 14
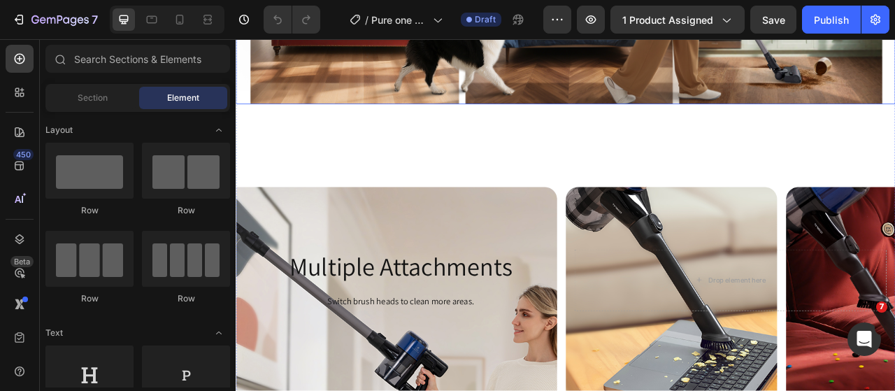
scroll to position [3636, 0]
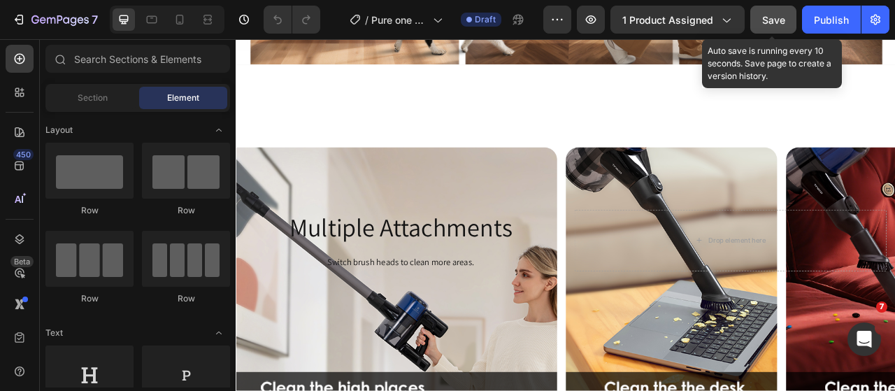
click at [769, 19] on span "Save" at bounding box center [773, 20] width 23 height 12
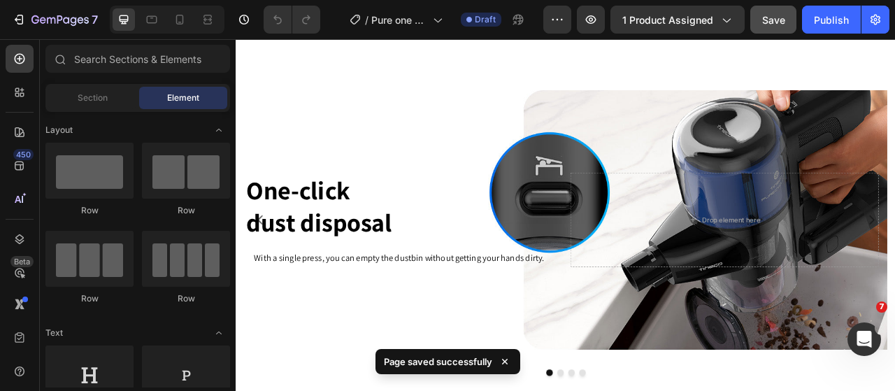
scroll to position [4196, 0]
